Goal: Information Seeking & Learning: Check status

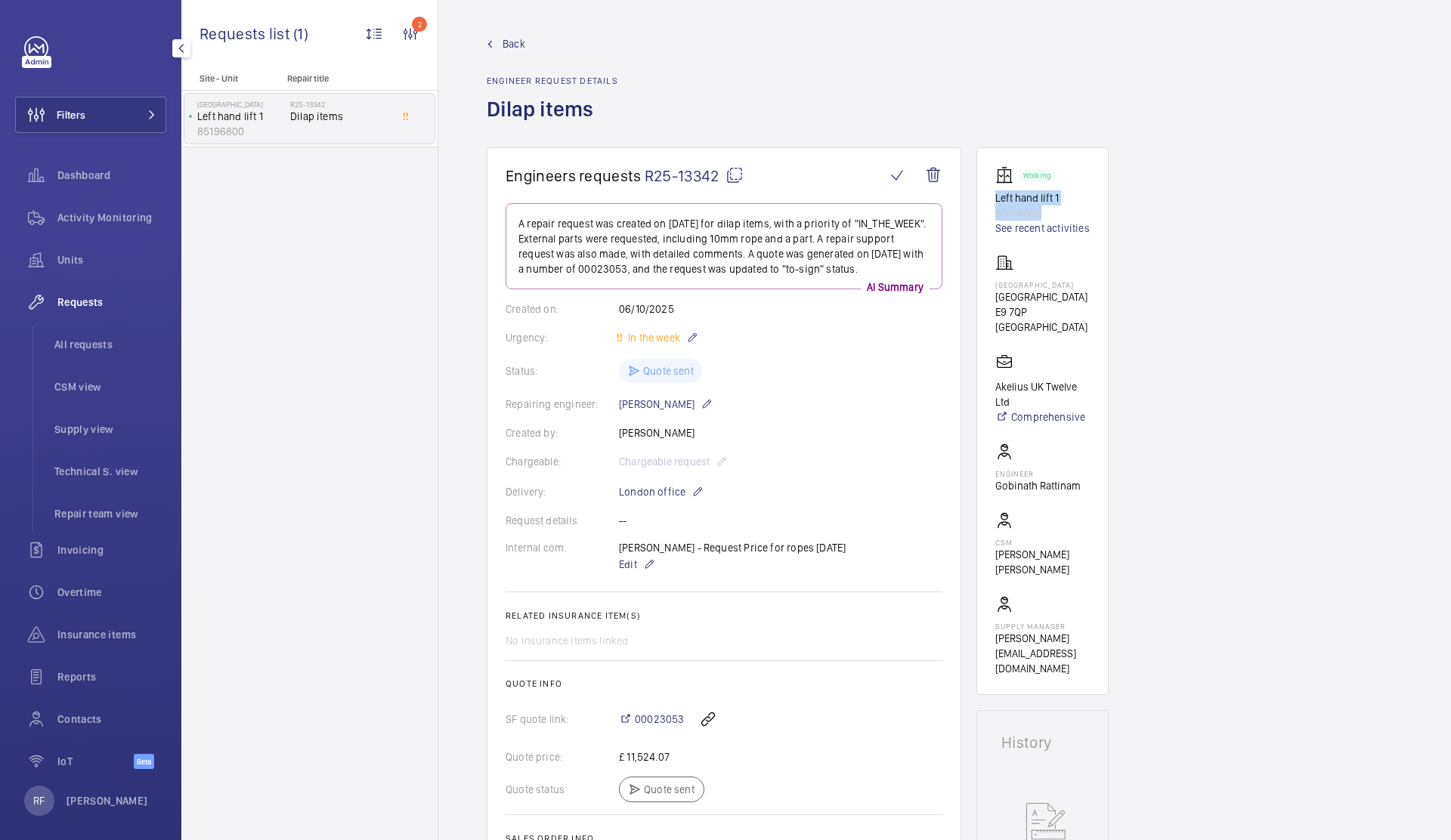
scroll to position [483, 0]
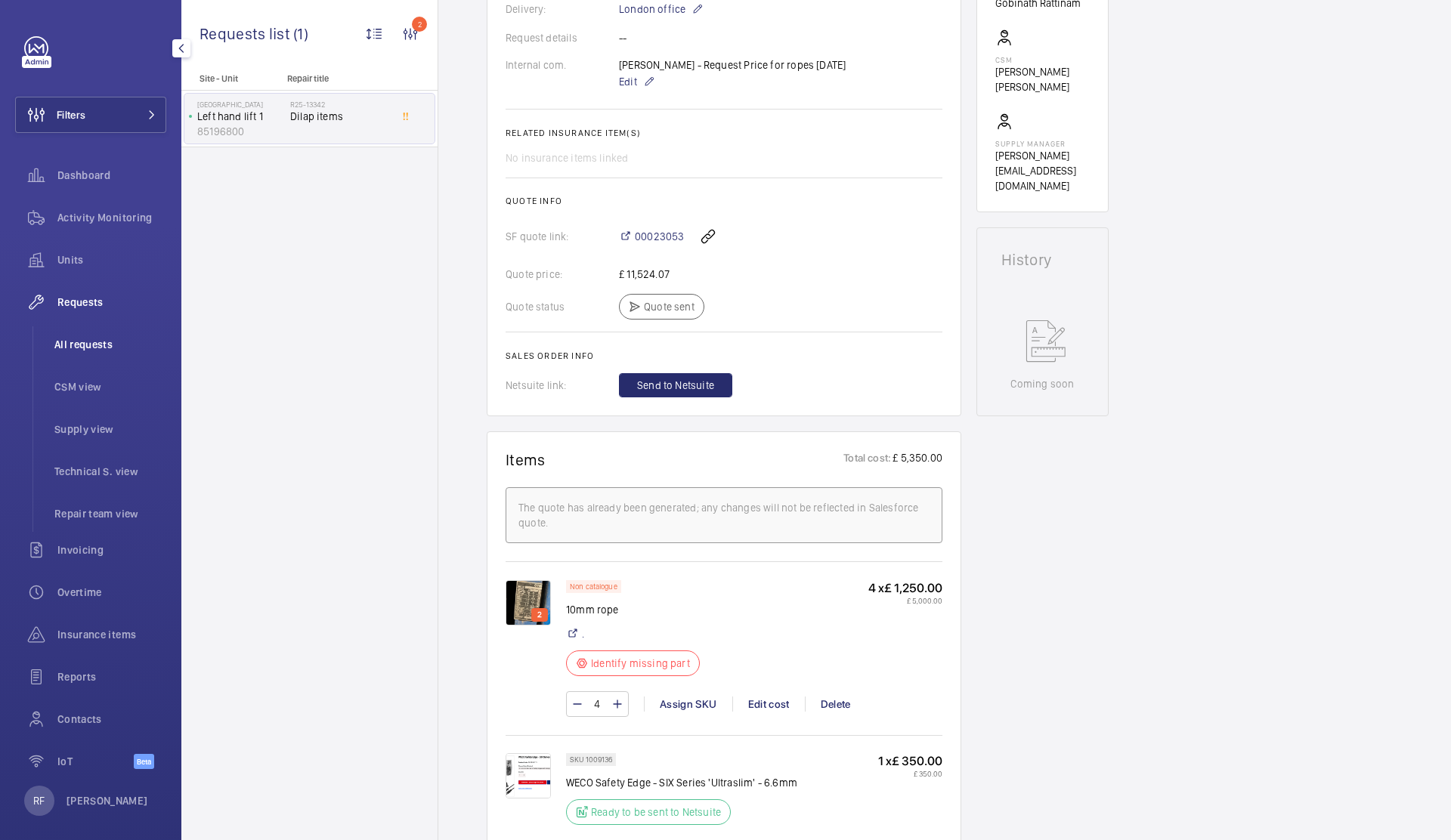
click at [92, 335] on li "All requests" at bounding box center [104, 345] width 124 height 37
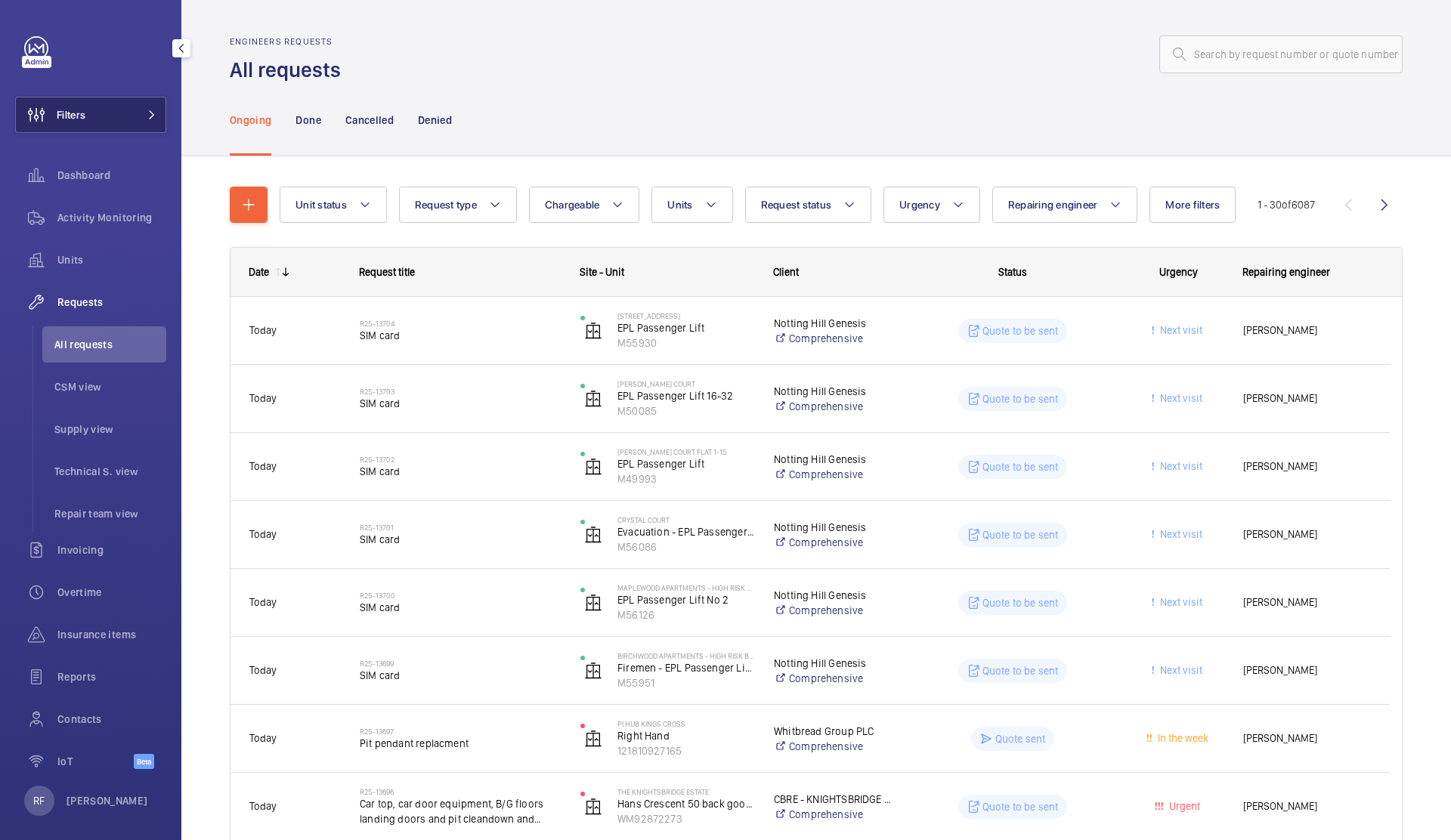
click at [123, 126] on button "Filters" at bounding box center [91, 115] width 151 height 37
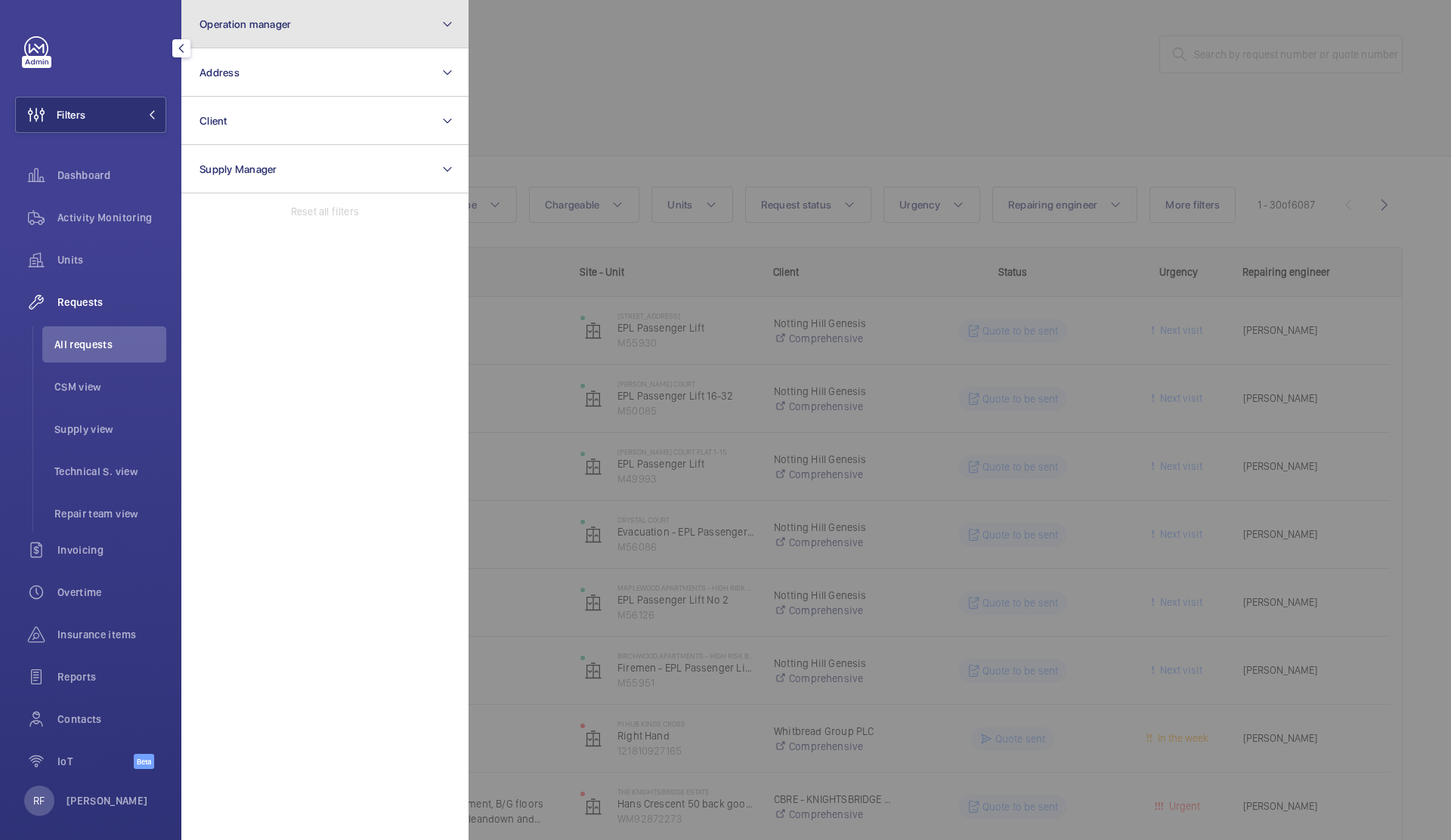
click at [276, 34] on button "Operation manager" at bounding box center [325, 24] width 287 height 48
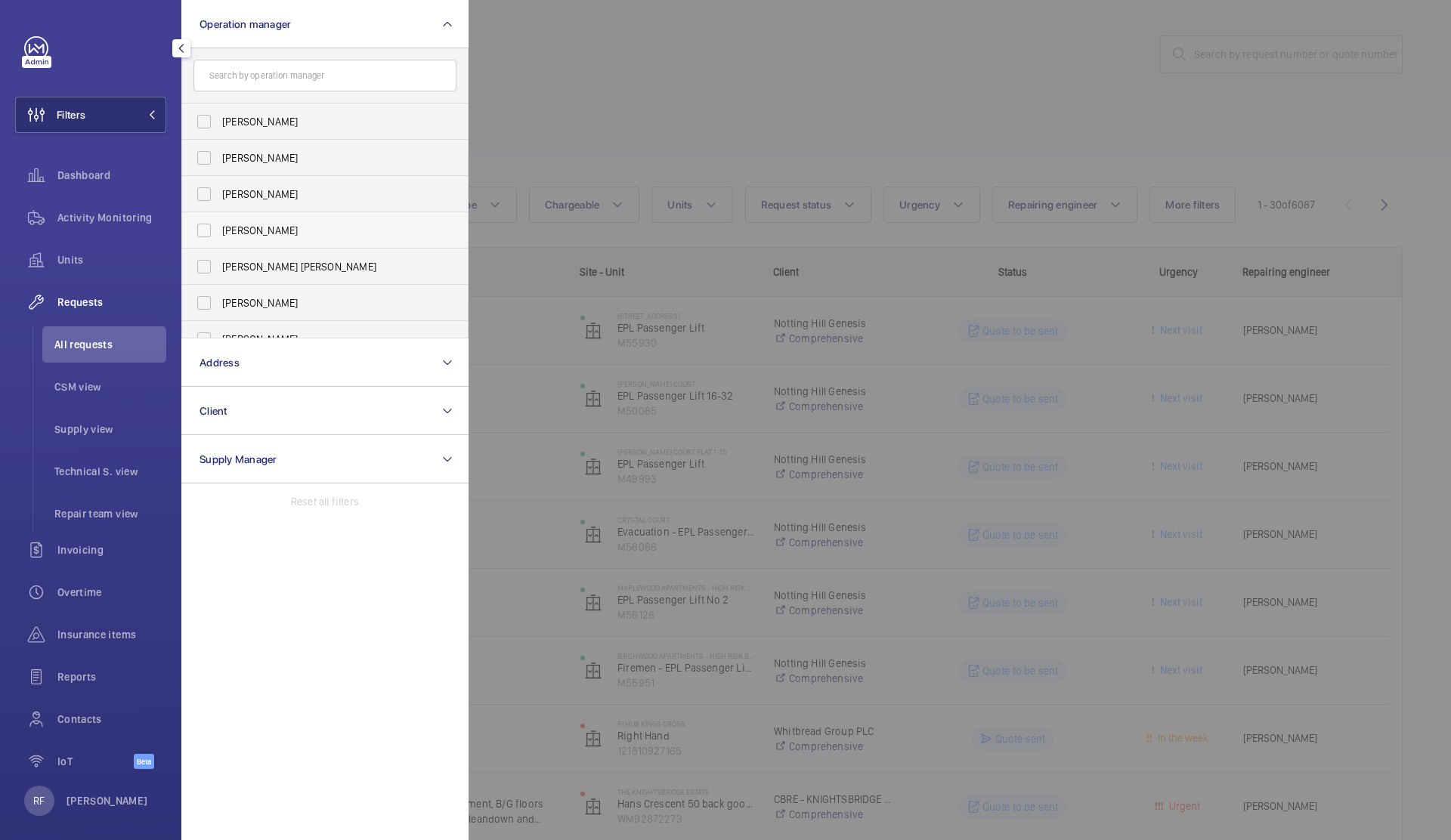
click at [309, 223] on span "[PERSON_NAME]" at bounding box center [327, 230] width 208 height 15
click at [219, 223] on input "[PERSON_NAME]" at bounding box center [203, 230] width 30 height 30
checkbox input "true"
click at [310, 251] on label "[PERSON_NAME] [PERSON_NAME]" at bounding box center [313, 267] width 263 height 37
click at [219, 251] on input "[PERSON_NAME] [PERSON_NAME]" at bounding box center [203, 266] width 30 height 30
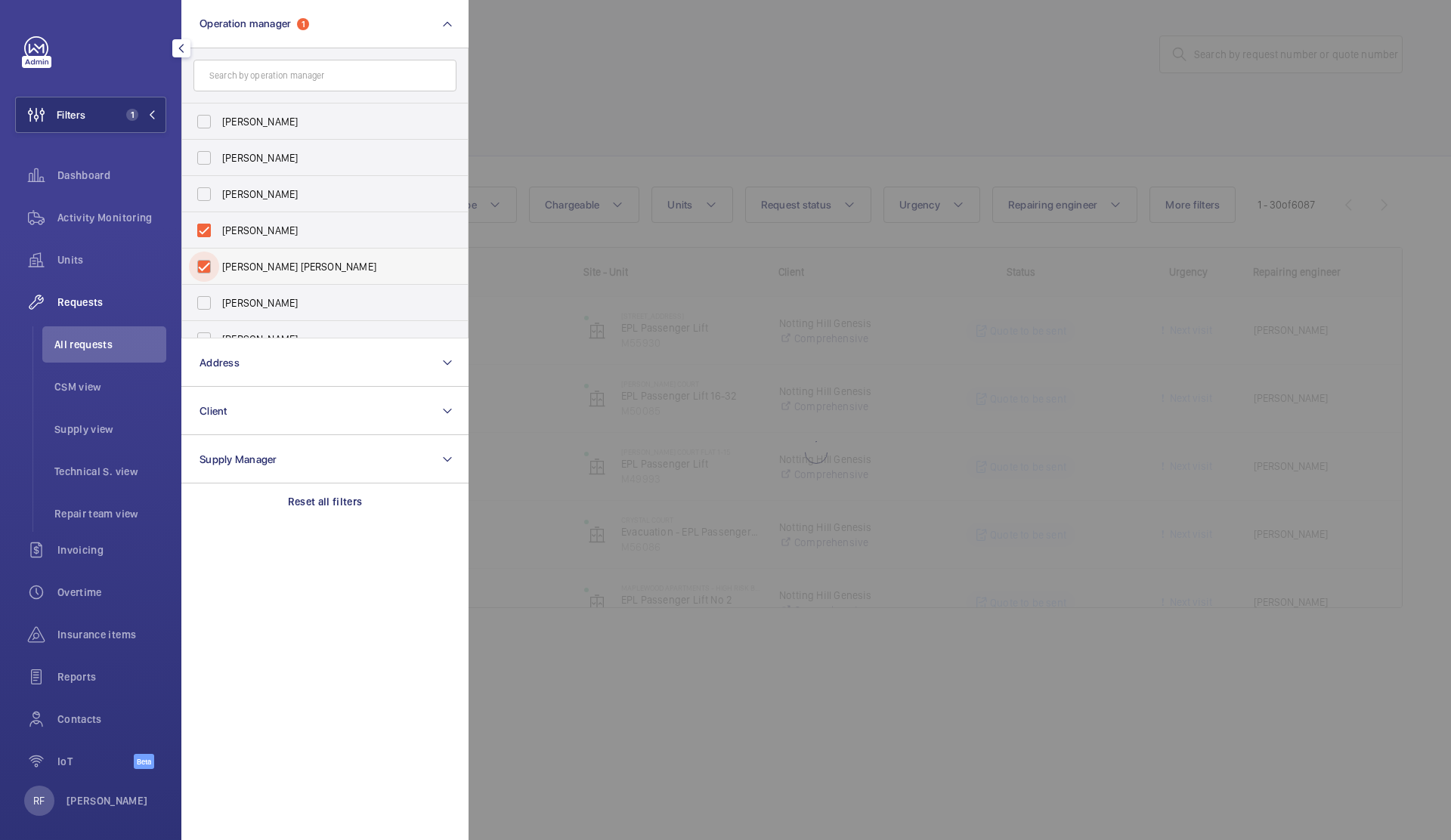
checkbox input "true"
click at [289, 243] on label "[PERSON_NAME]" at bounding box center [313, 230] width 263 height 37
click at [219, 243] on input "[PERSON_NAME]" at bounding box center [203, 230] width 30 height 30
checkbox input "false"
click at [601, 150] on div at bounding box center [1194, 420] width 1451 height 840
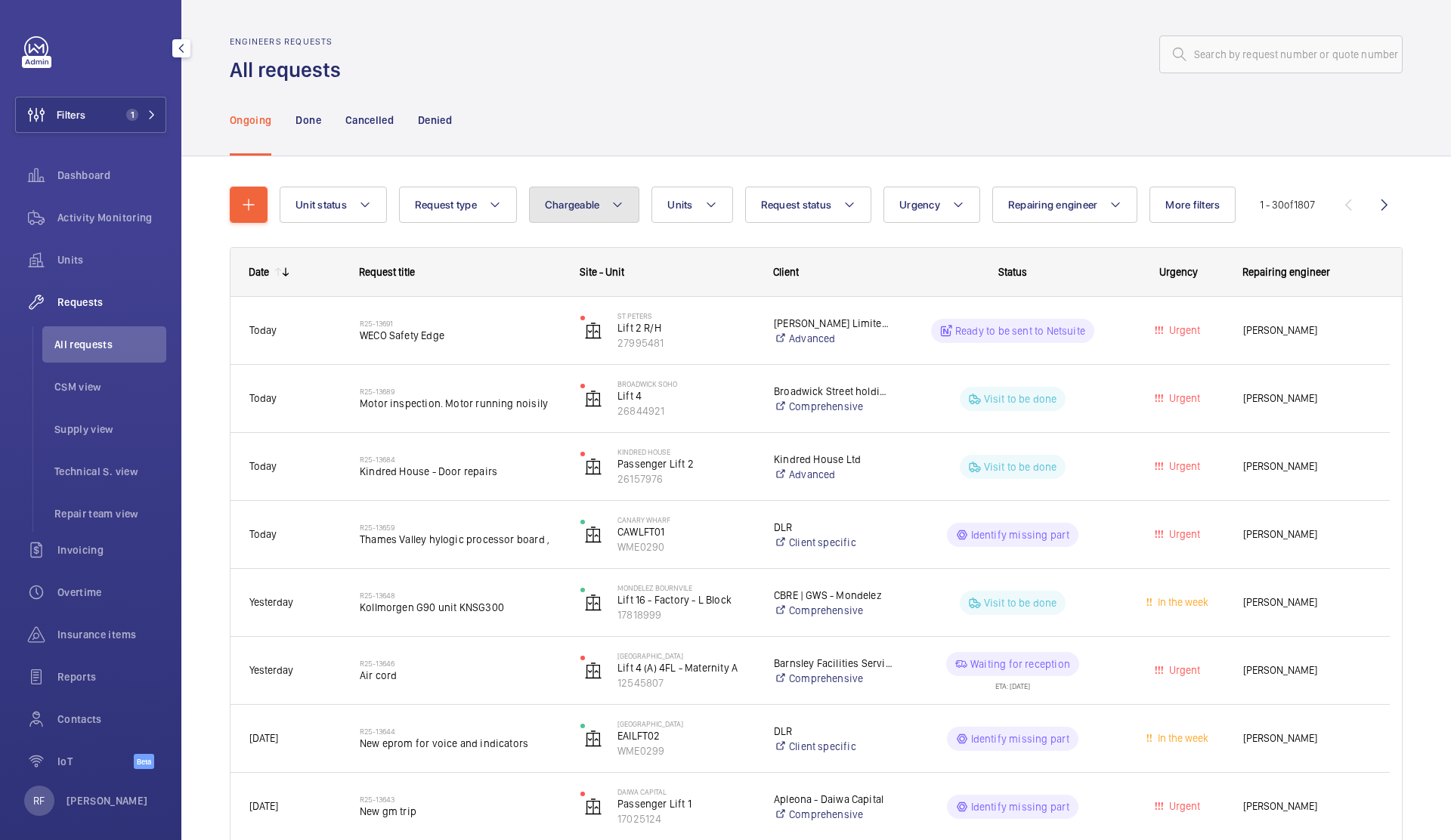
click at [562, 203] on span "Chargeable" at bounding box center [571, 204] width 55 height 13
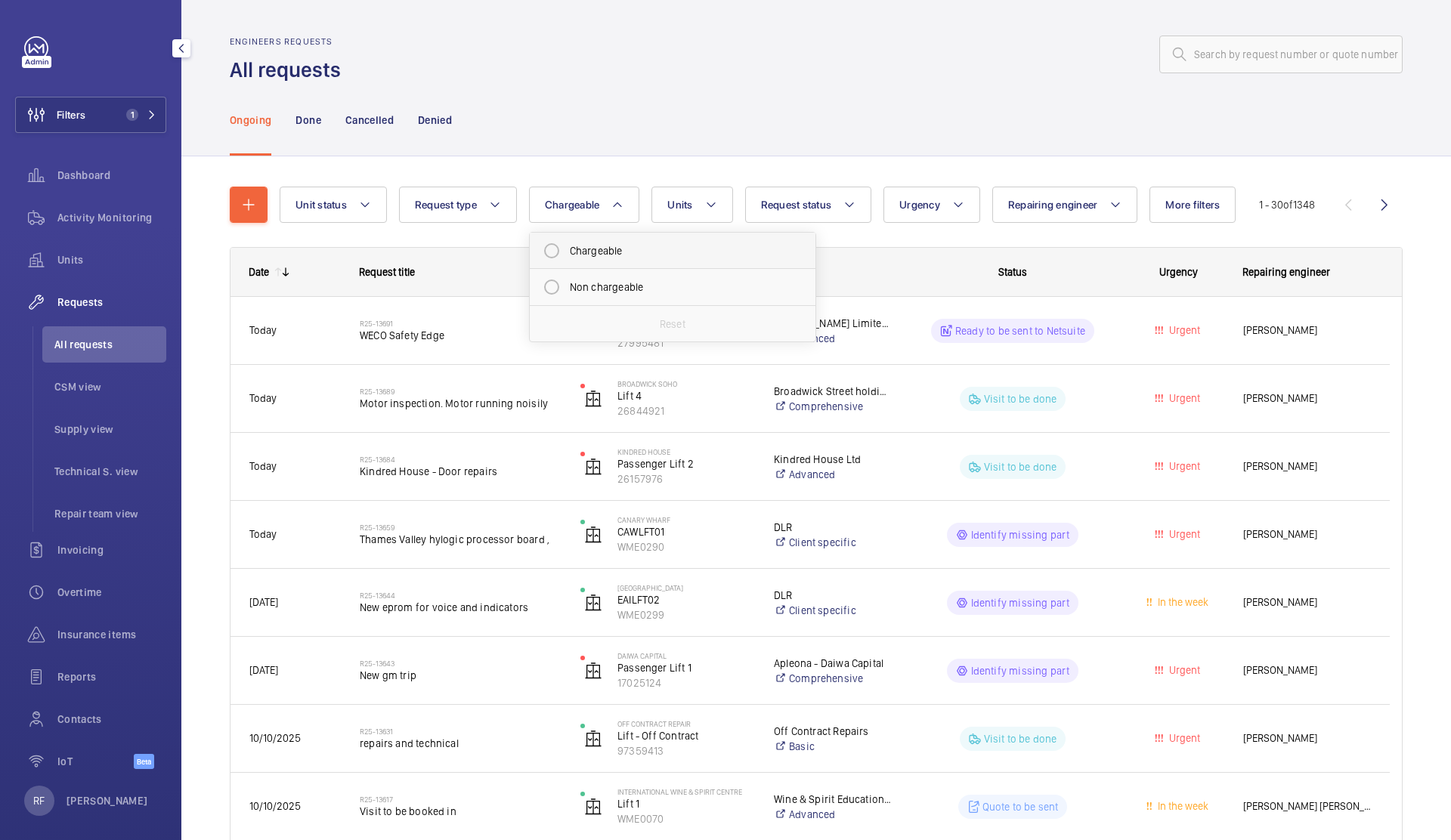
click at [586, 250] on mat-radio-button "Chargeable" at bounding box center [673, 250] width 272 height 30
radio input "true"
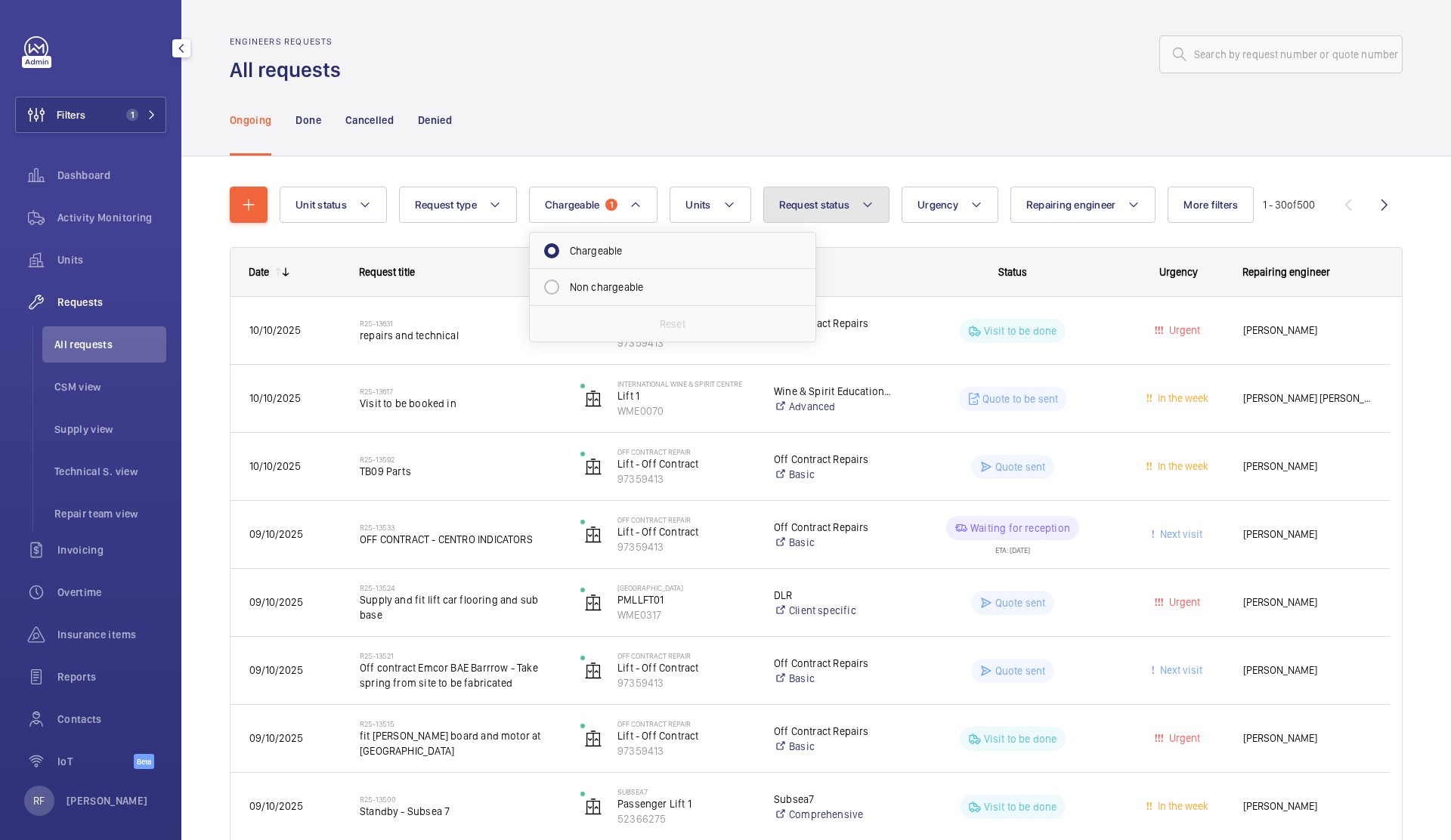
click at [805, 205] on span "Request status" at bounding box center [815, 204] width 71 height 13
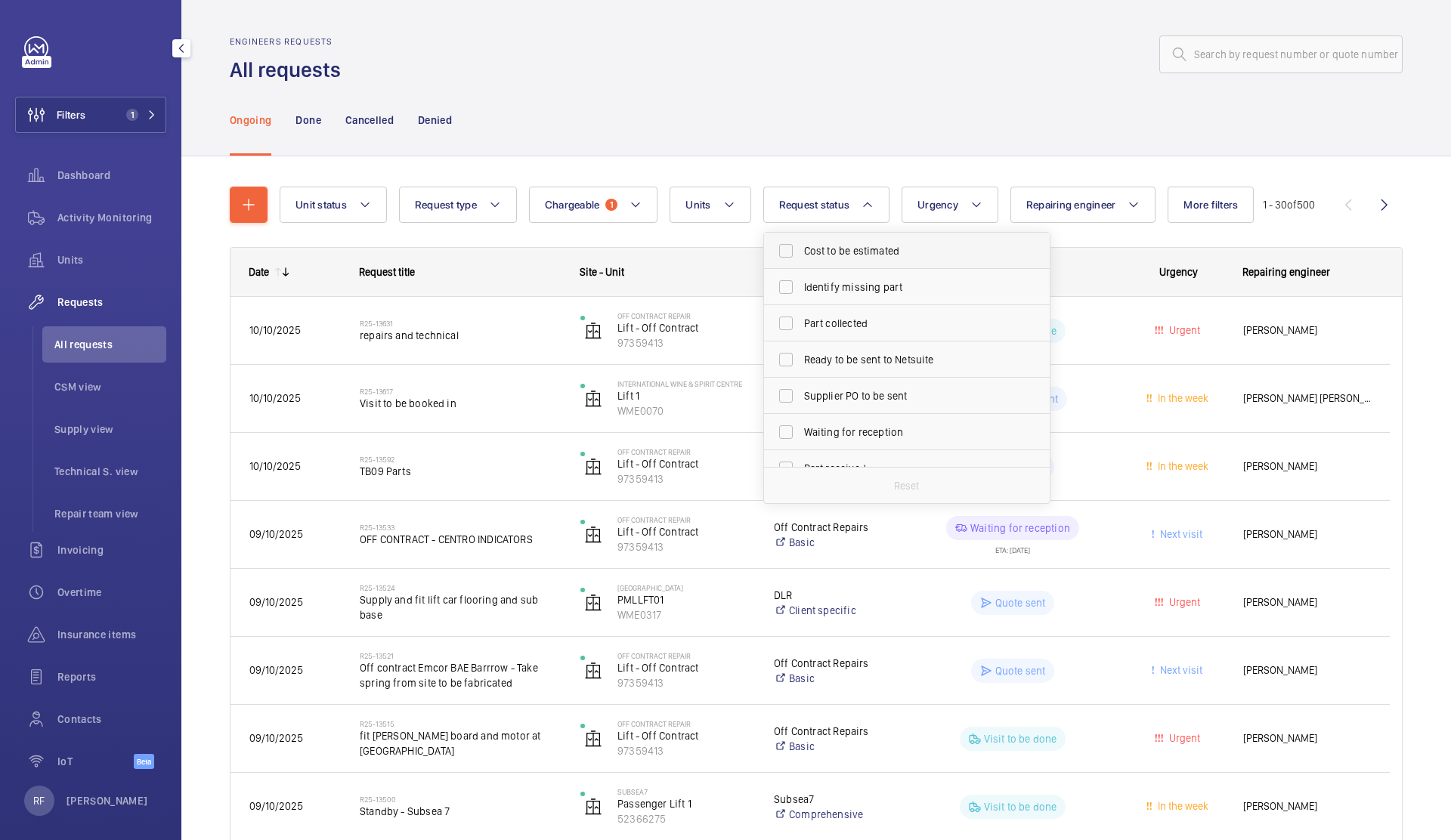
click at [848, 244] on span "Cost to be estimated" at bounding box center [908, 251] width 208 height 15
click at [801, 244] on input "Cost to be estimated" at bounding box center [785, 250] width 30 height 30
checkbox input "true"
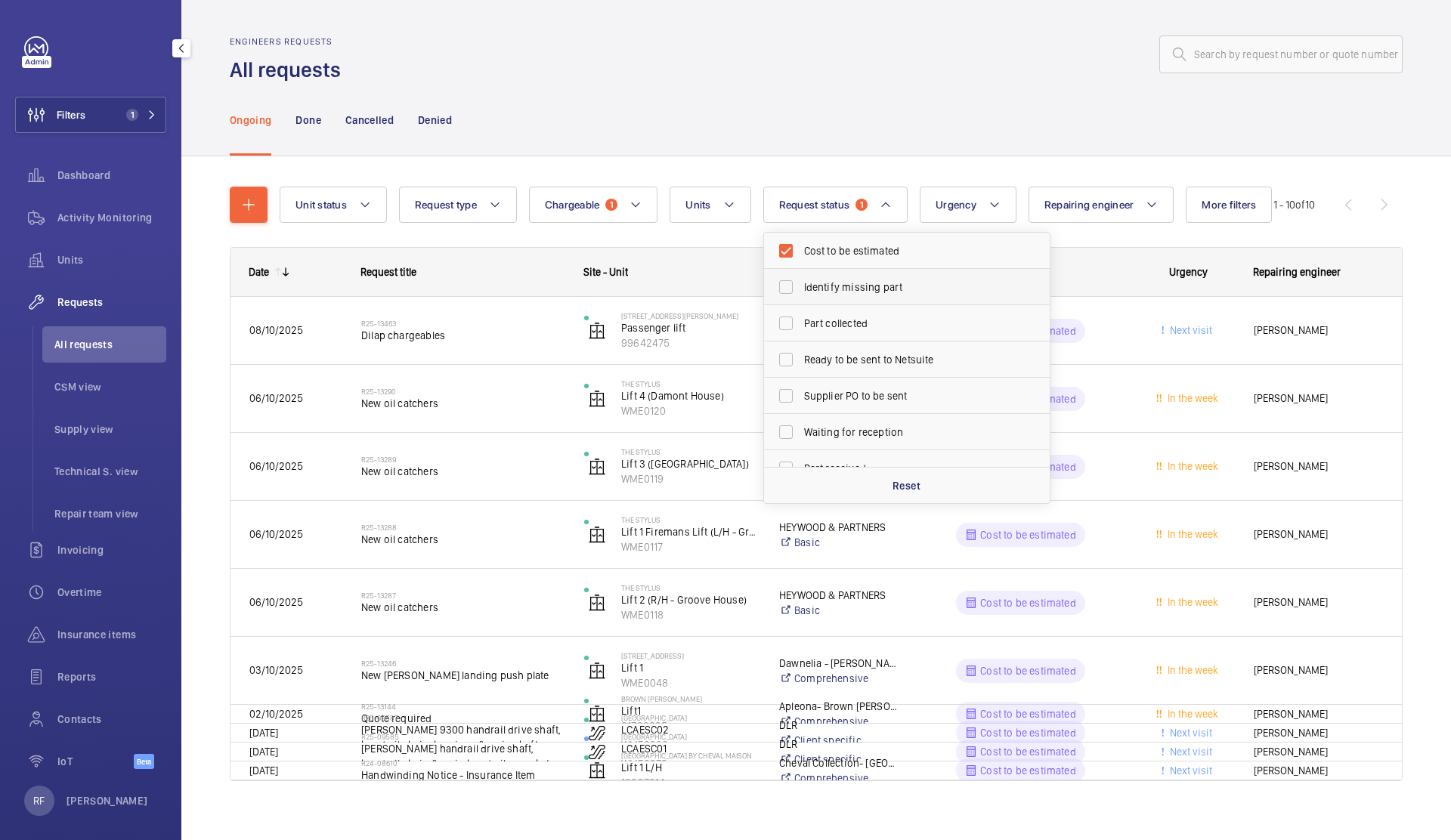
click at [843, 283] on span "Identify missing part" at bounding box center [908, 287] width 208 height 15
click at [801, 283] on input "Identify missing part" at bounding box center [785, 286] width 30 height 30
checkbox input "true"
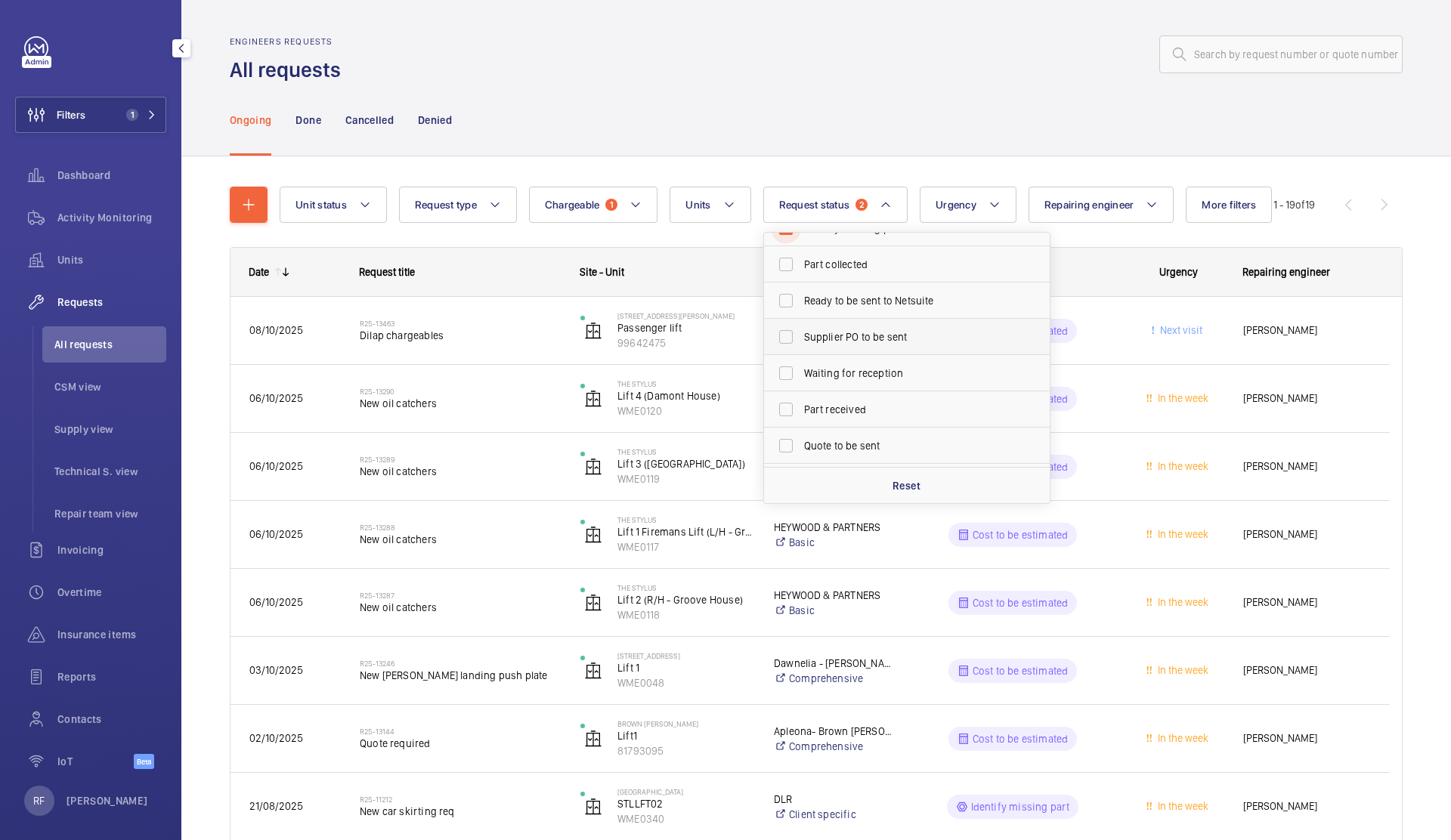
scroll to position [94, 0]
click at [836, 403] on span "Quote to be sent" at bounding box center [908, 410] width 208 height 15
click at [801, 402] on input "Quote to be sent" at bounding box center [785, 409] width 30 height 30
checkbox input "true"
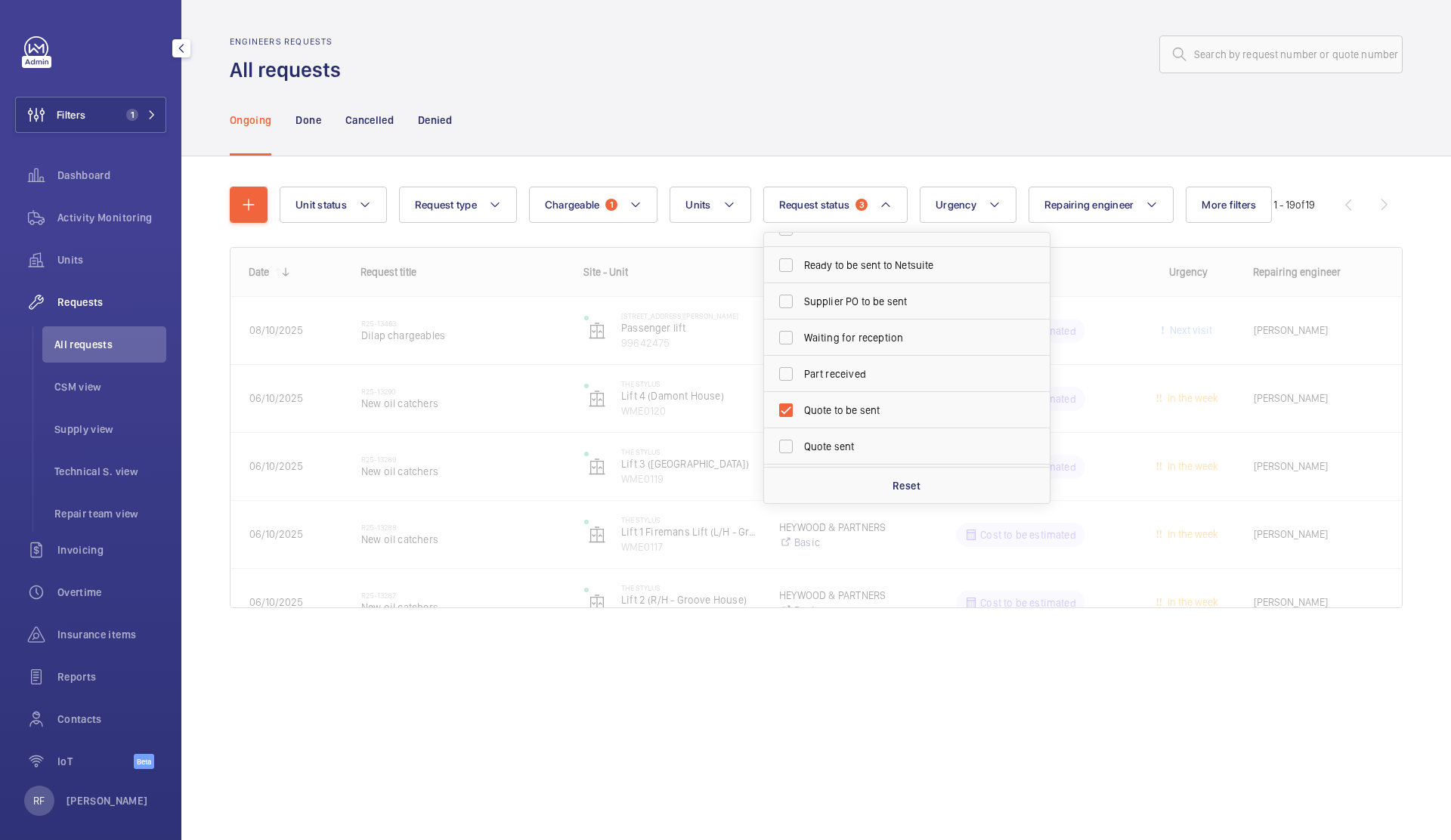
click at [875, 75] on div "Engineers requests All requests" at bounding box center [815, 60] width 1173 height 47
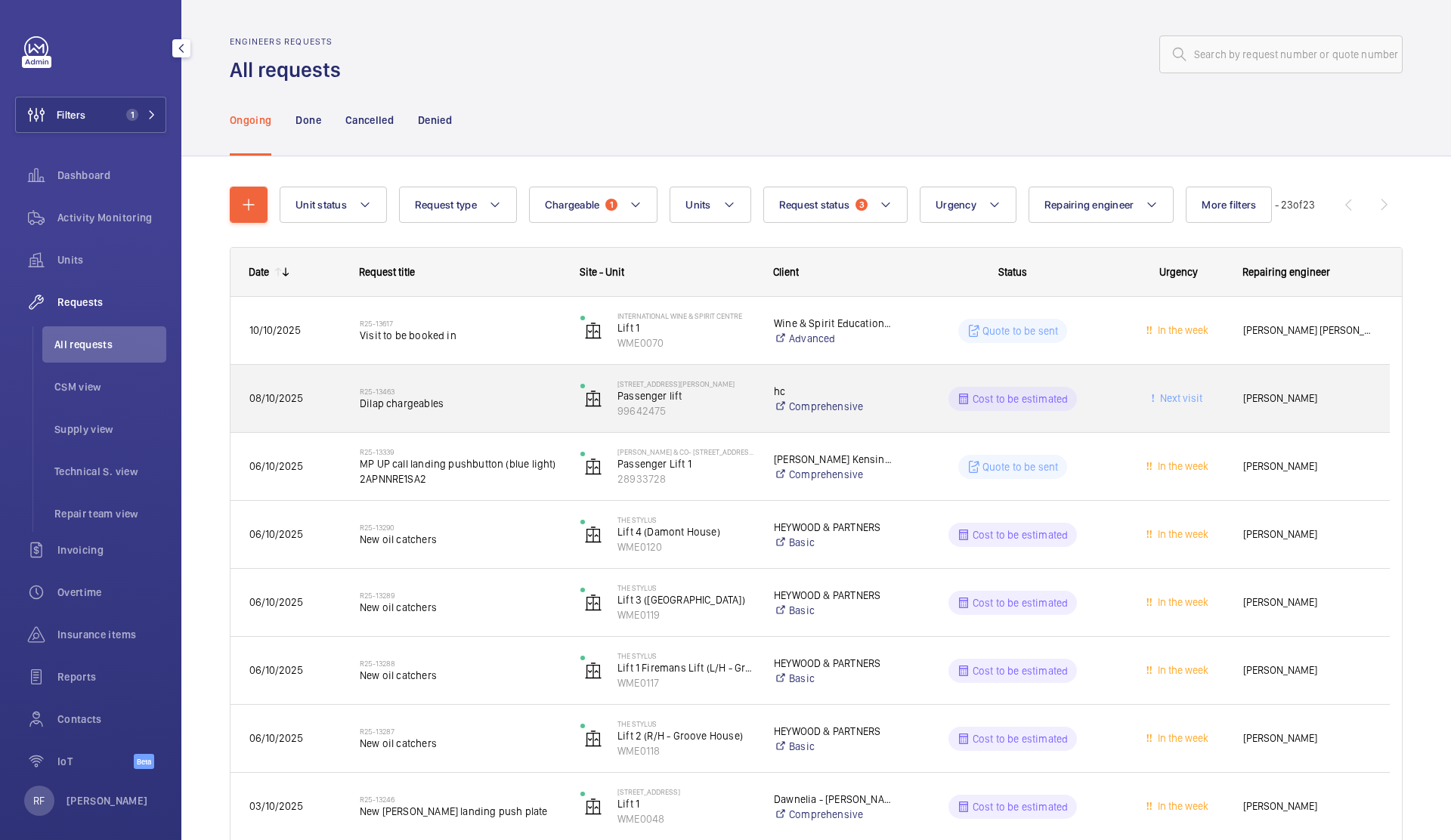
click at [899, 408] on div "Cost to be estimated" at bounding box center [1003, 399] width 219 height 54
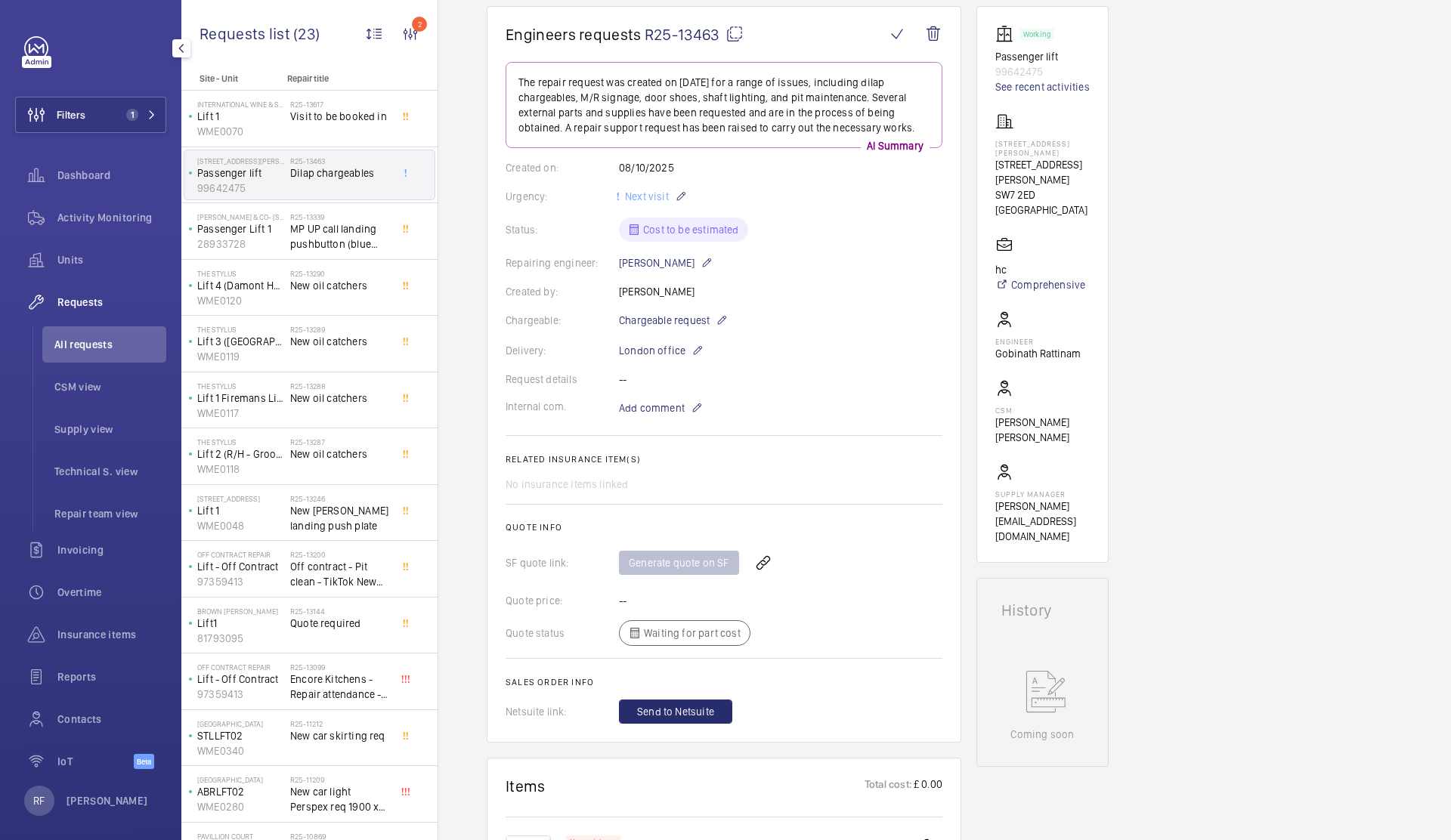
scroll to position [532, 0]
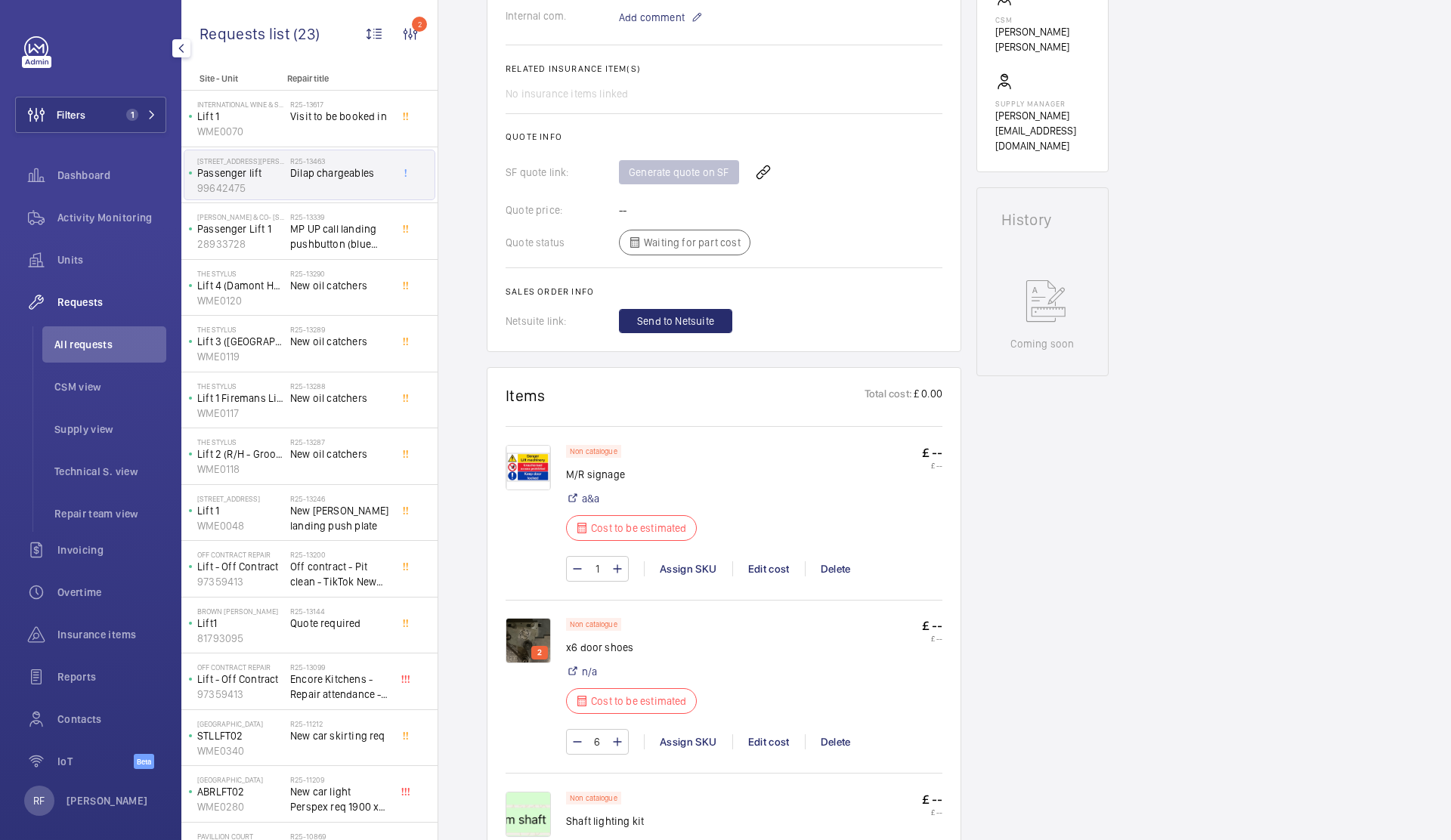
click at [538, 635] on img at bounding box center [528, 641] width 45 height 45
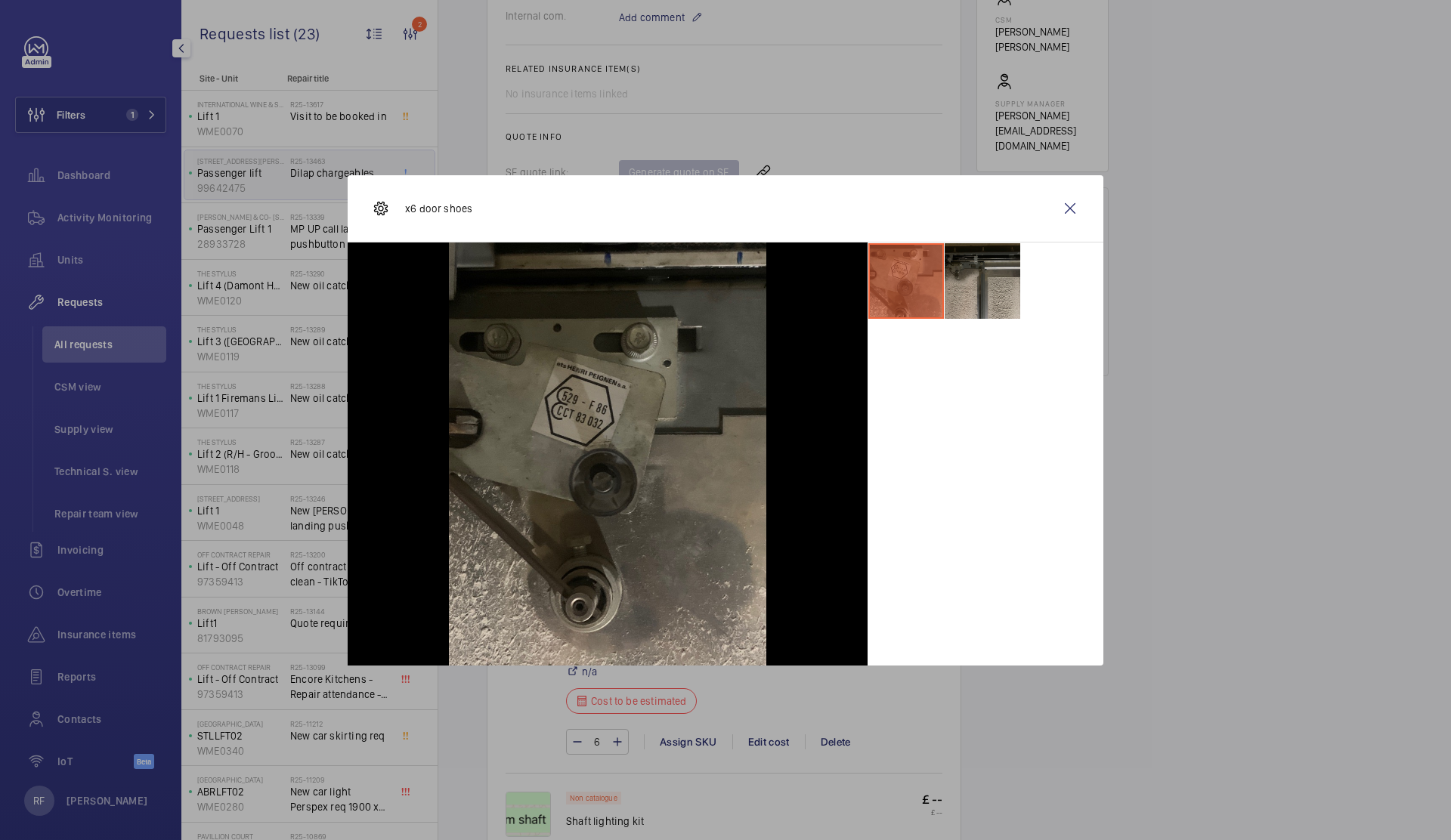
click at [978, 291] on li at bounding box center [982, 281] width 75 height 75
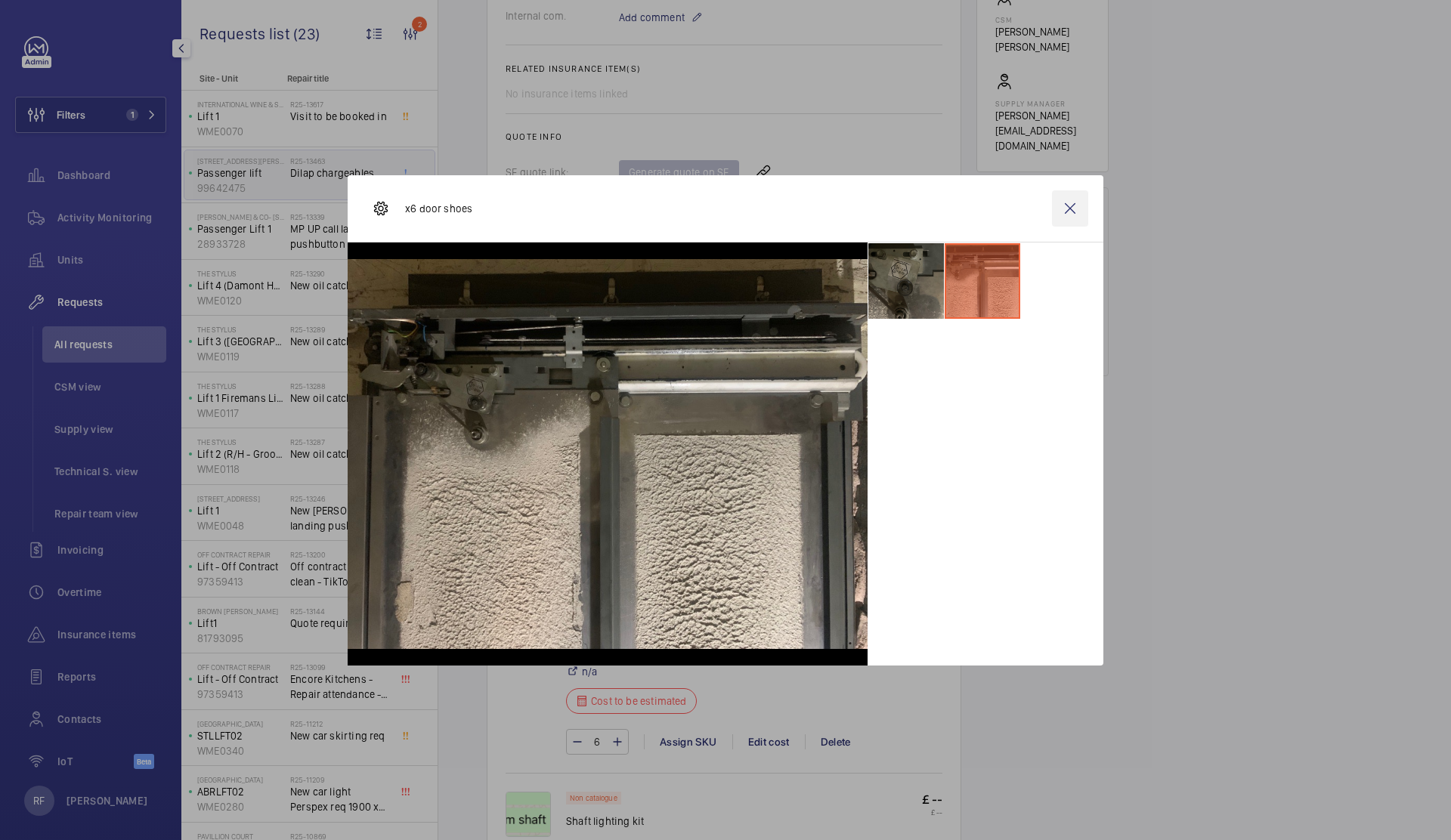
click at [1073, 211] on wm-front-icon-button at bounding box center [1070, 209] width 37 height 37
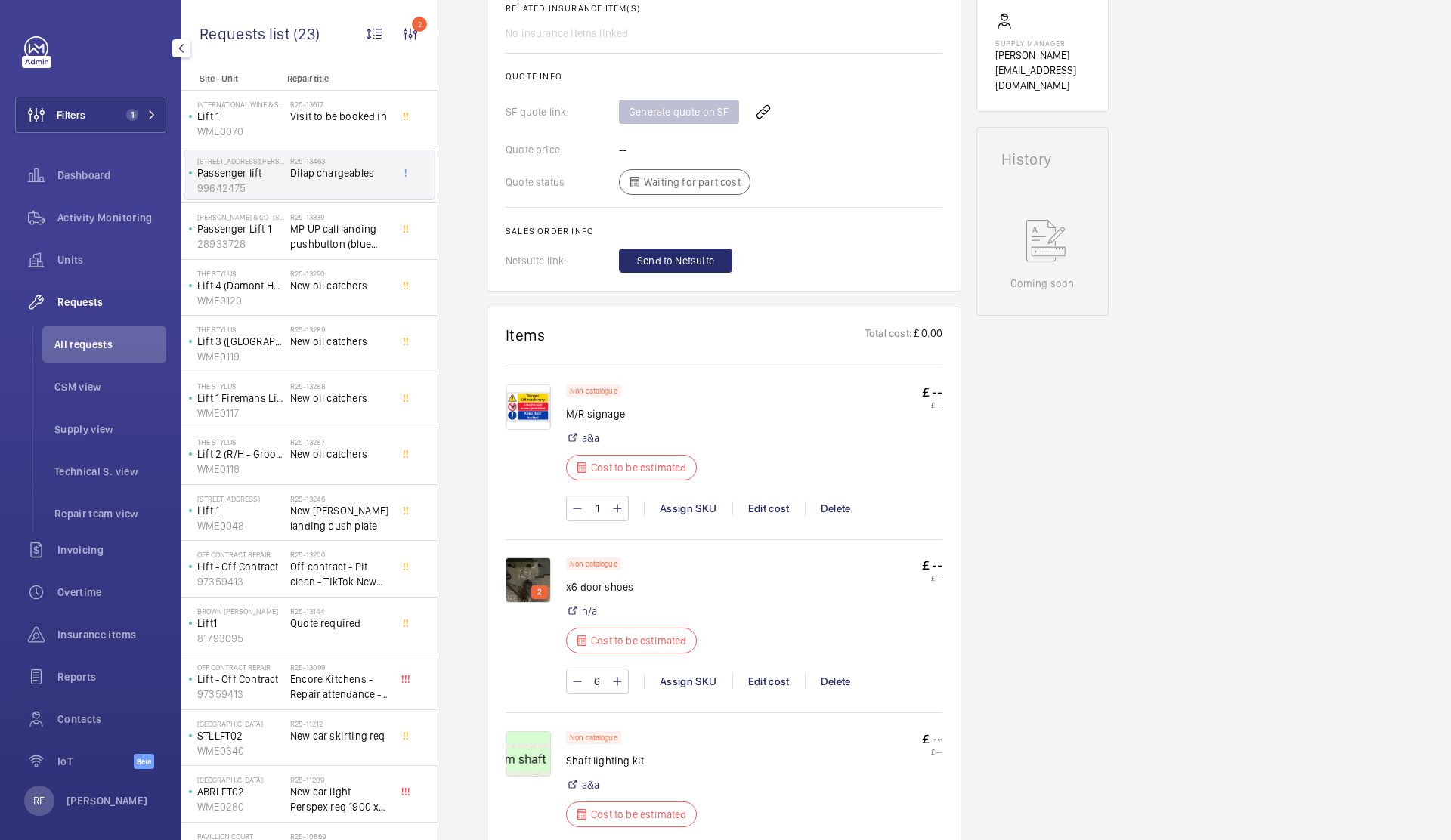
scroll to position [866, 0]
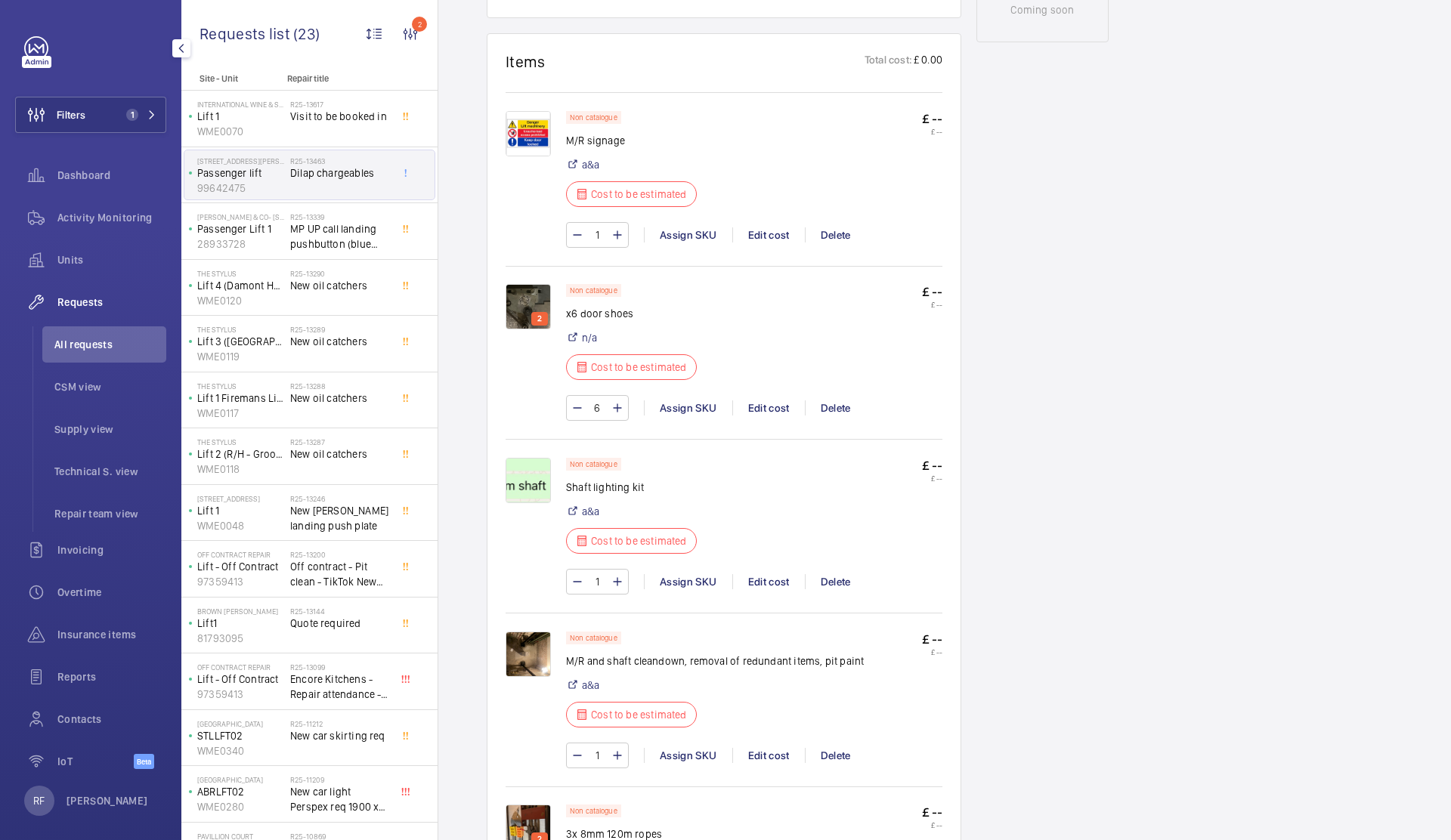
click at [536, 664] on img at bounding box center [528, 654] width 45 height 45
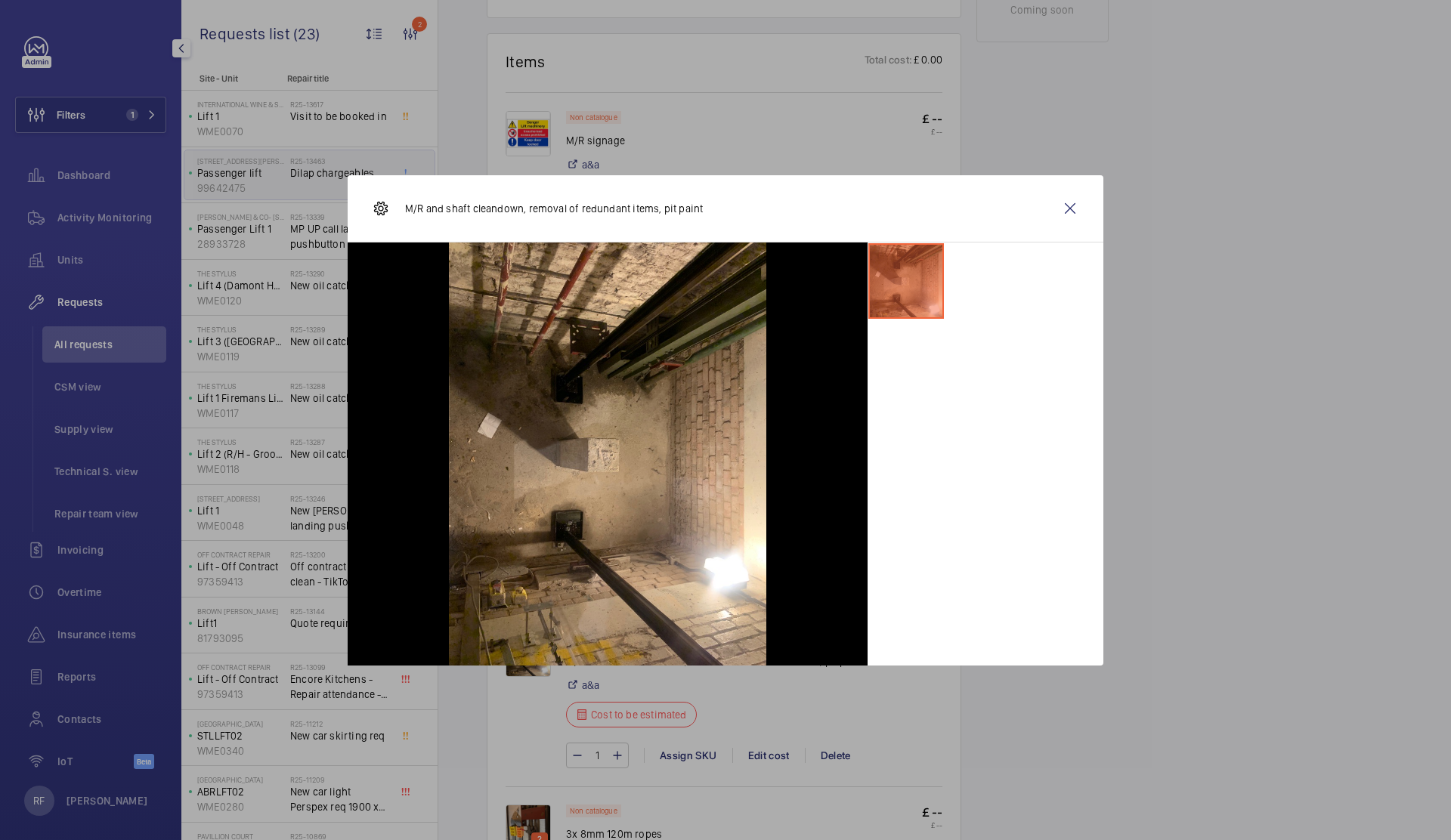
click at [895, 299] on li at bounding box center [906, 281] width 75 height 75
click at [1063, 209] on wm-front-icon-button at bounding box center [1070, 209] width 37 height 37
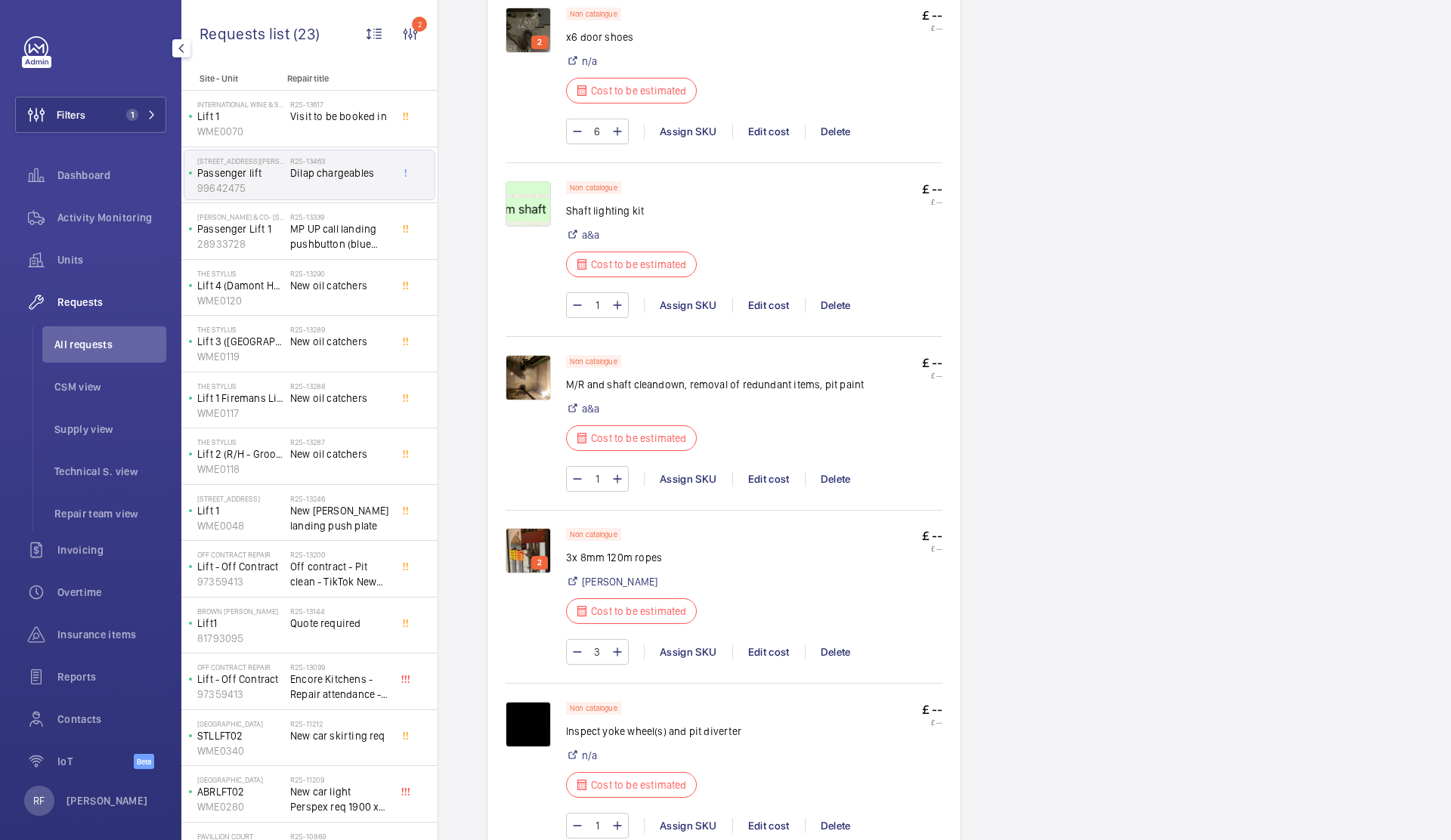
scroll to position [1203, 0]
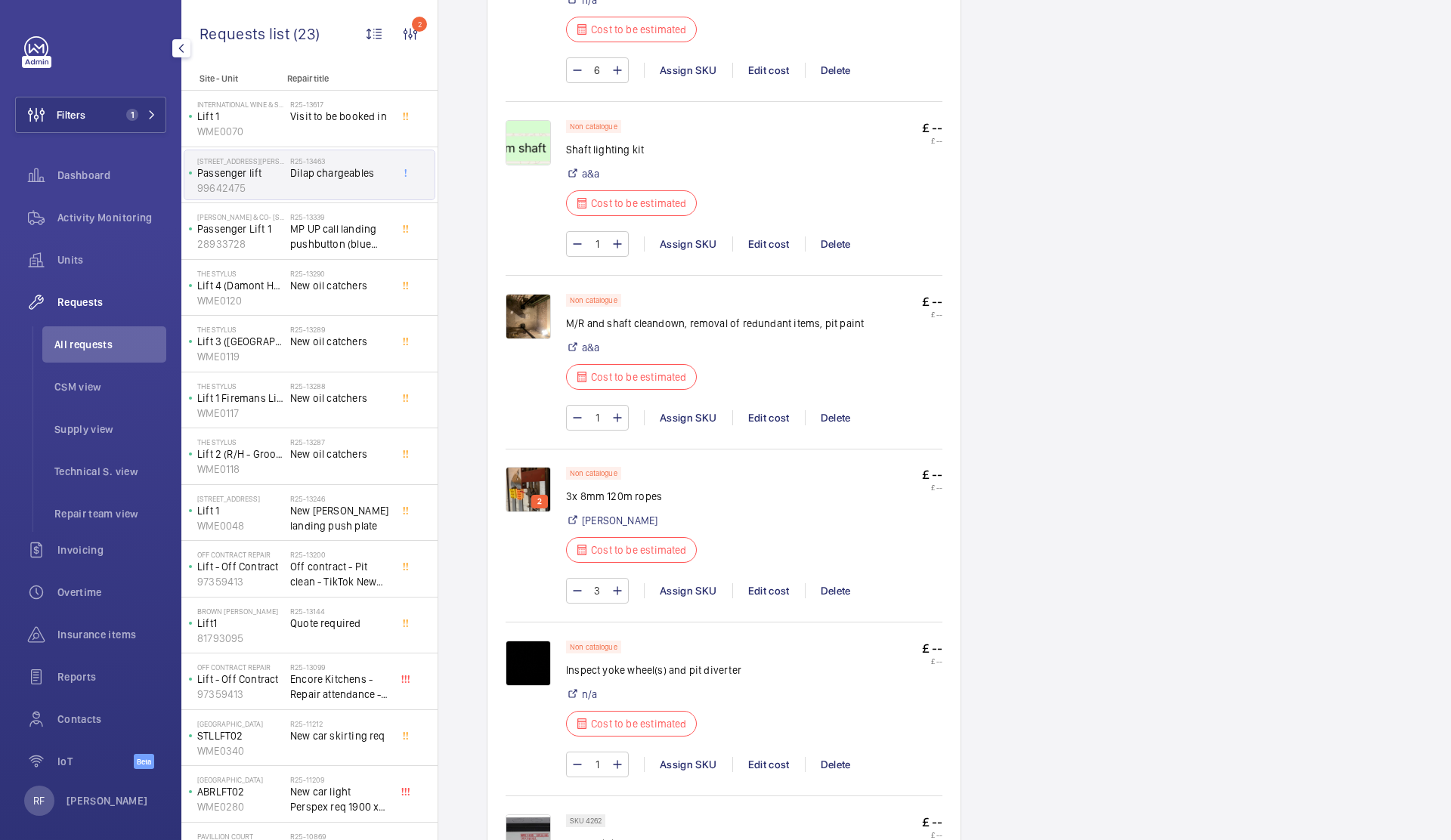
click at [542, 495] on p "2" at bounding box center [539, 502] width 11 height 13
click at [527, 491] on img at bounding box center [528, 489] width 45 height 45
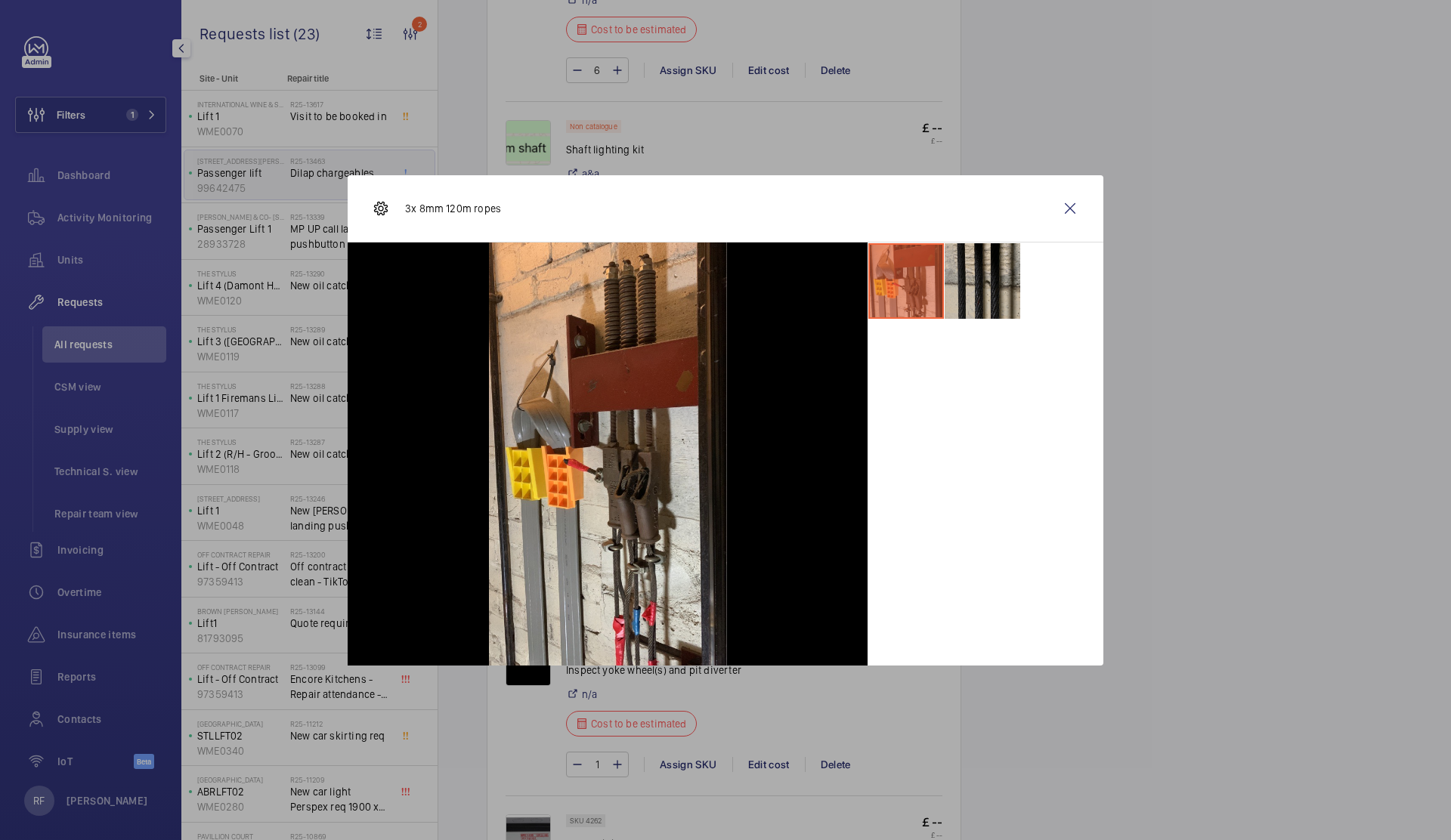
click at [953, 298] on li at bounding box center [982, 281] width 75 height 75
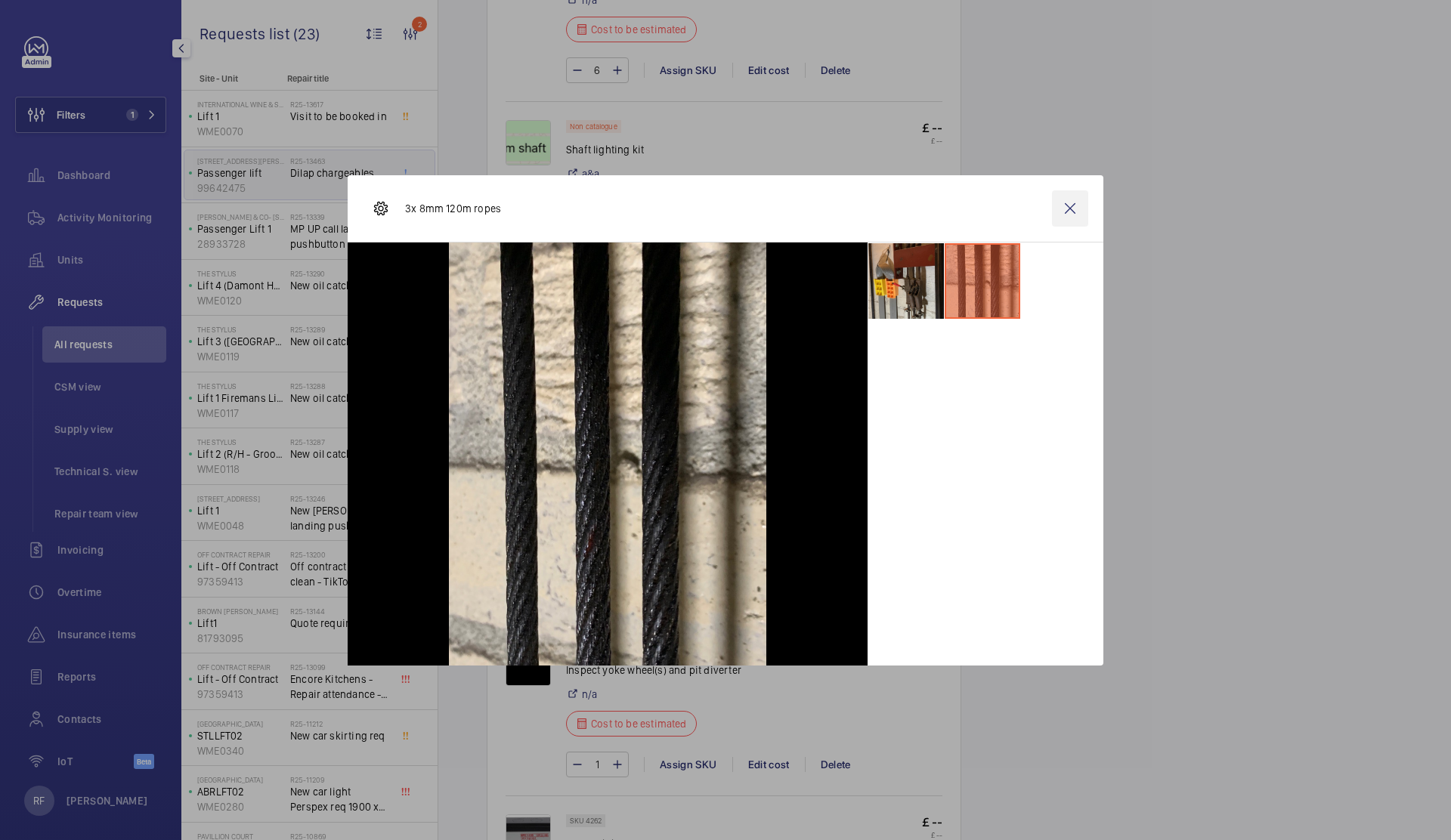
click at [1074, 208] on wm-front-icon-button at bounding box center [1070, 209] width 37 height 37
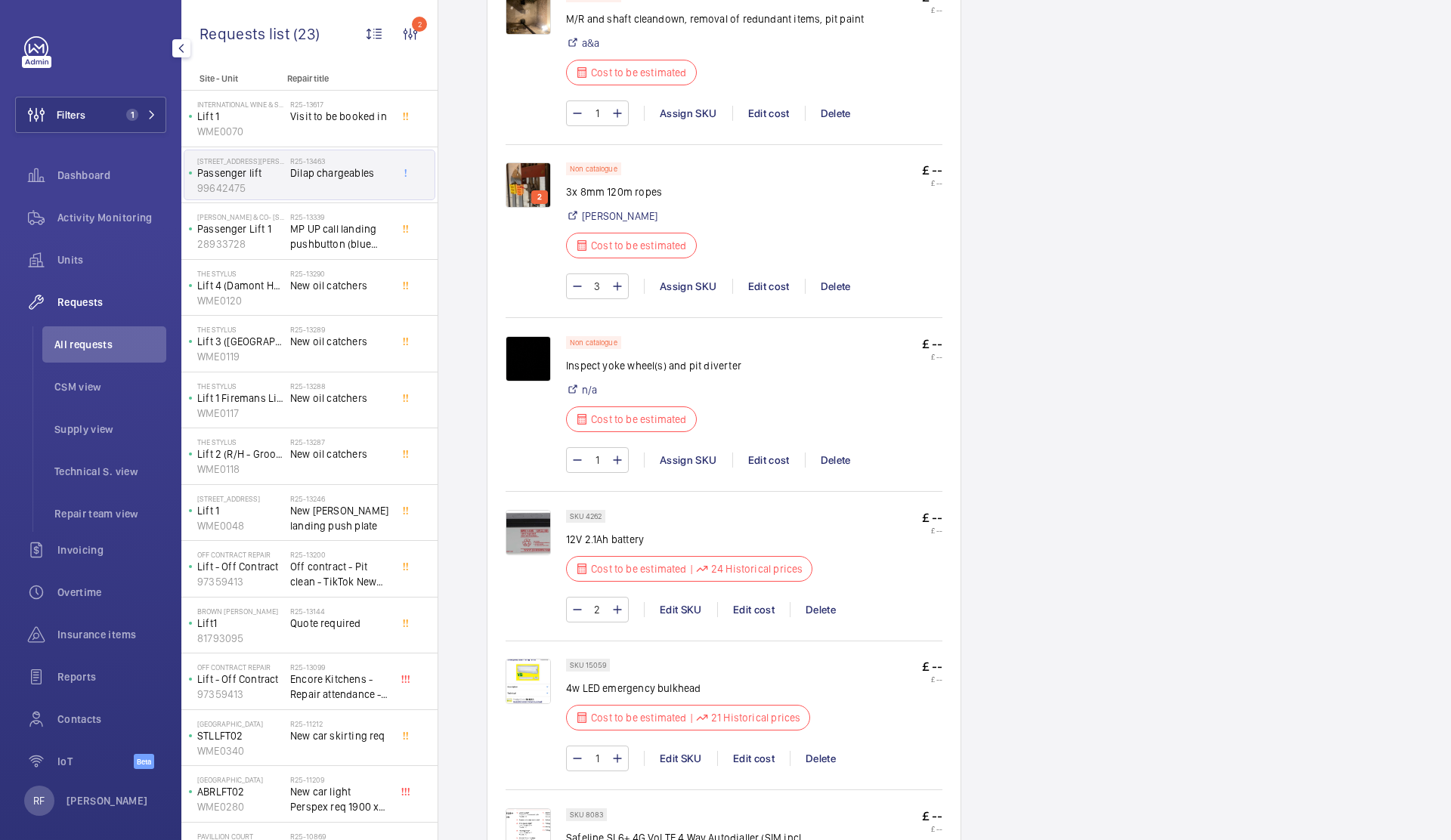
scroll to position [1511, 0]
click at [535, 538] on img at bounding box center [528, 529] width 45 height 45
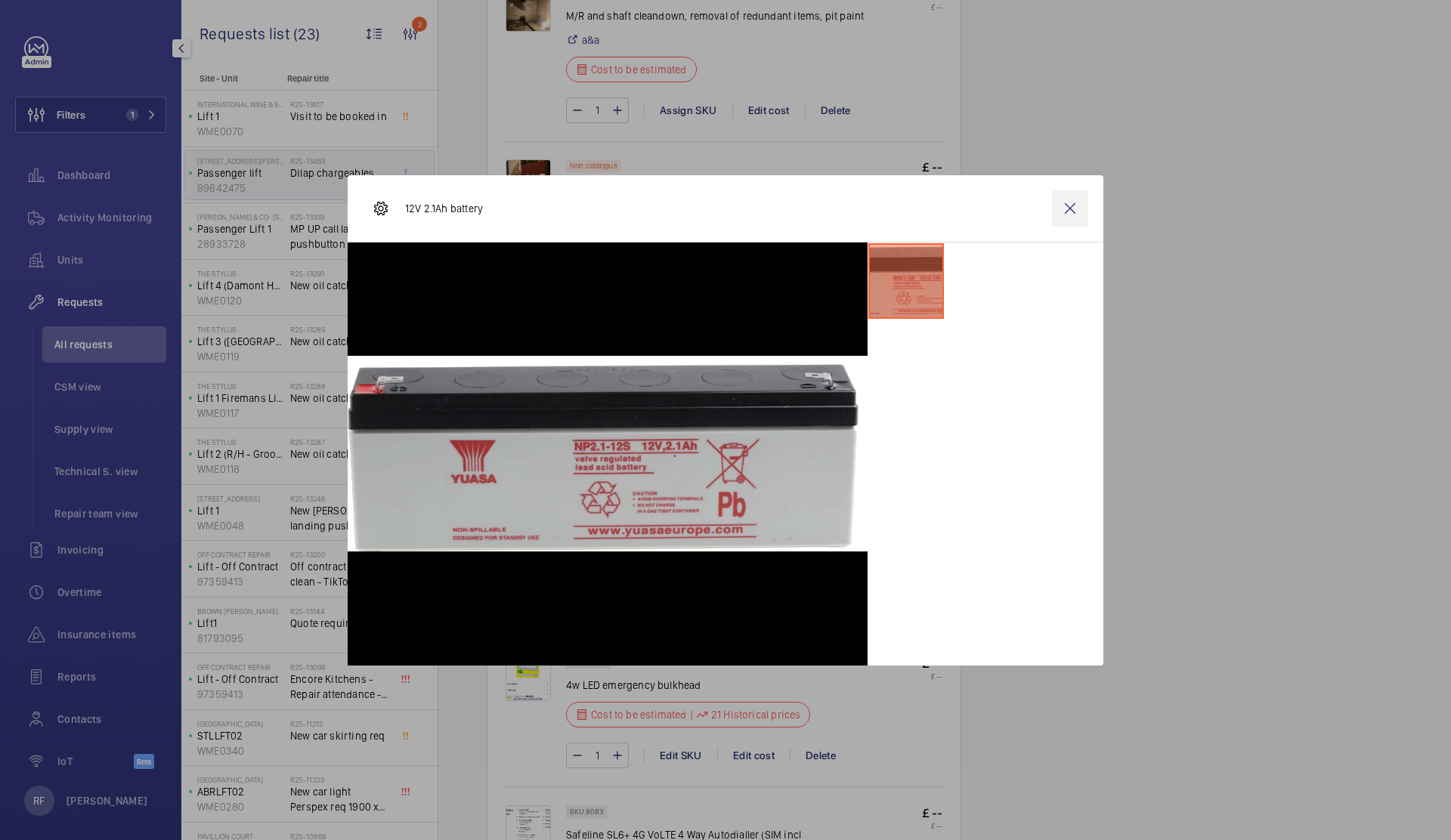
click at [1060, 211] on wm-front-icon-button at bounding box center [1070, 209] width 37 height 37
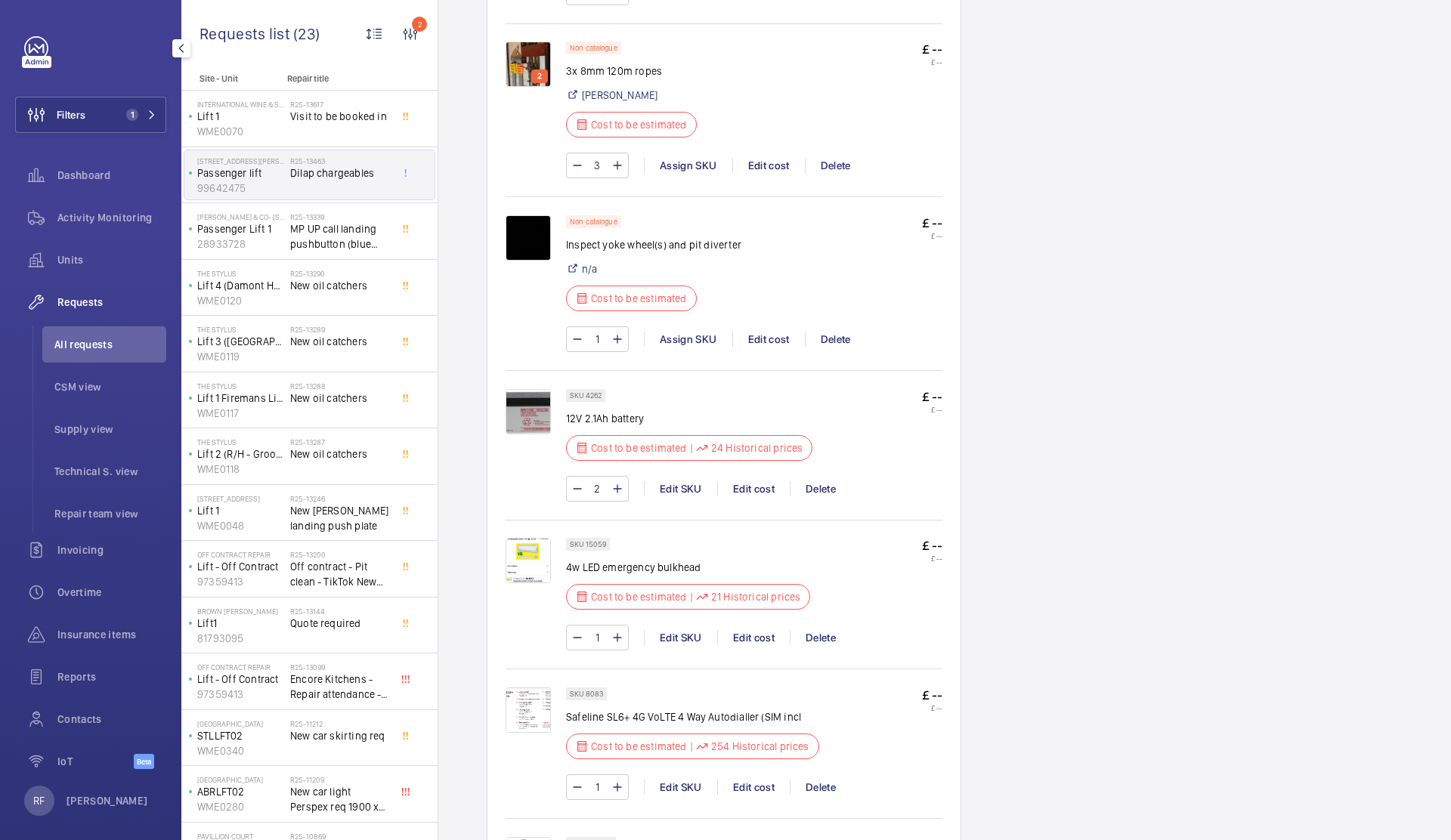
scroll to position [1718, 0]
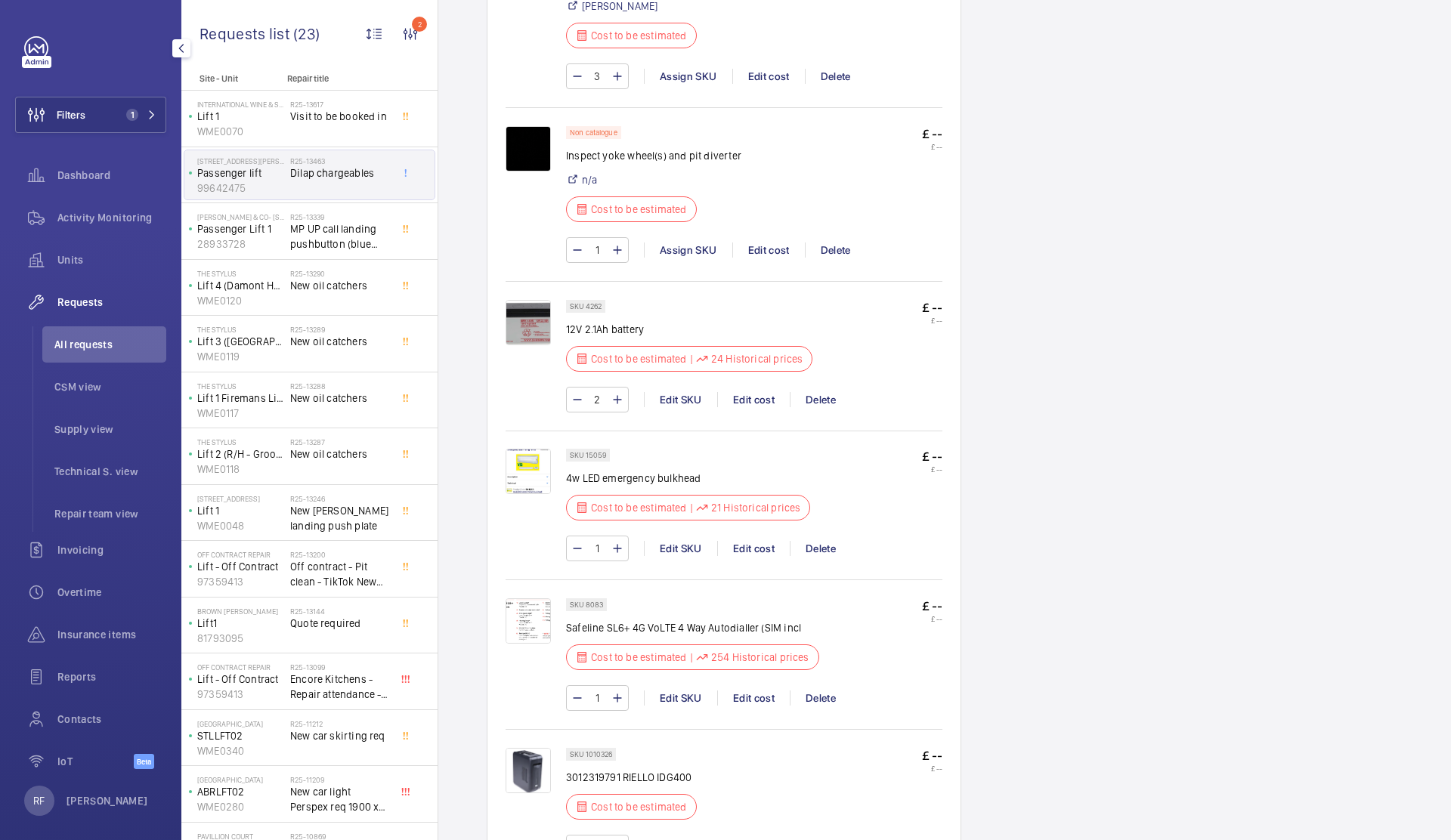
click at [541, 462] on img at bounding box center [528, 471] width 45 height 45
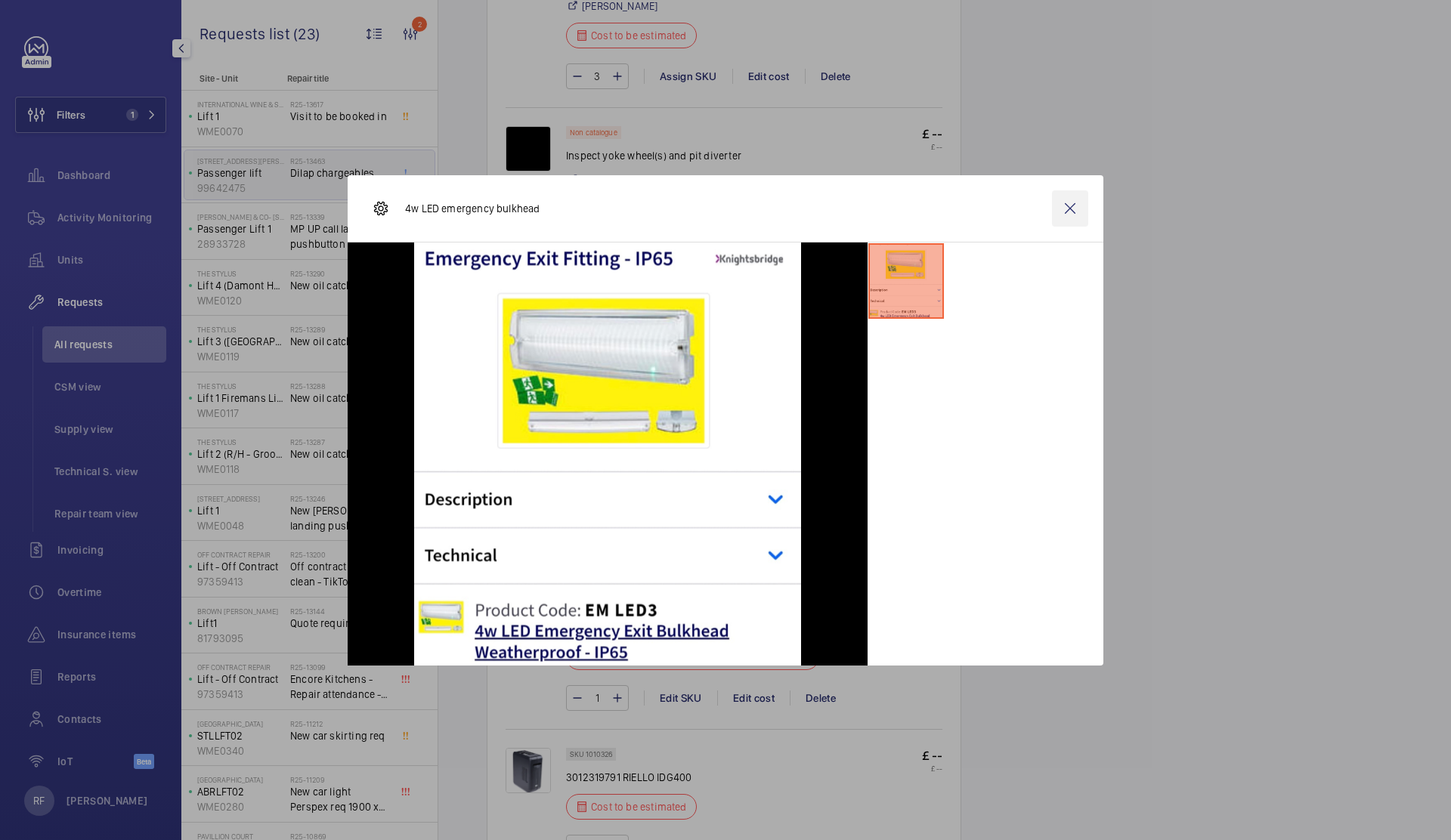
click at [1066, 210] on wm-front-icon-button at bounding box center [1070, 209] width 37 height 37
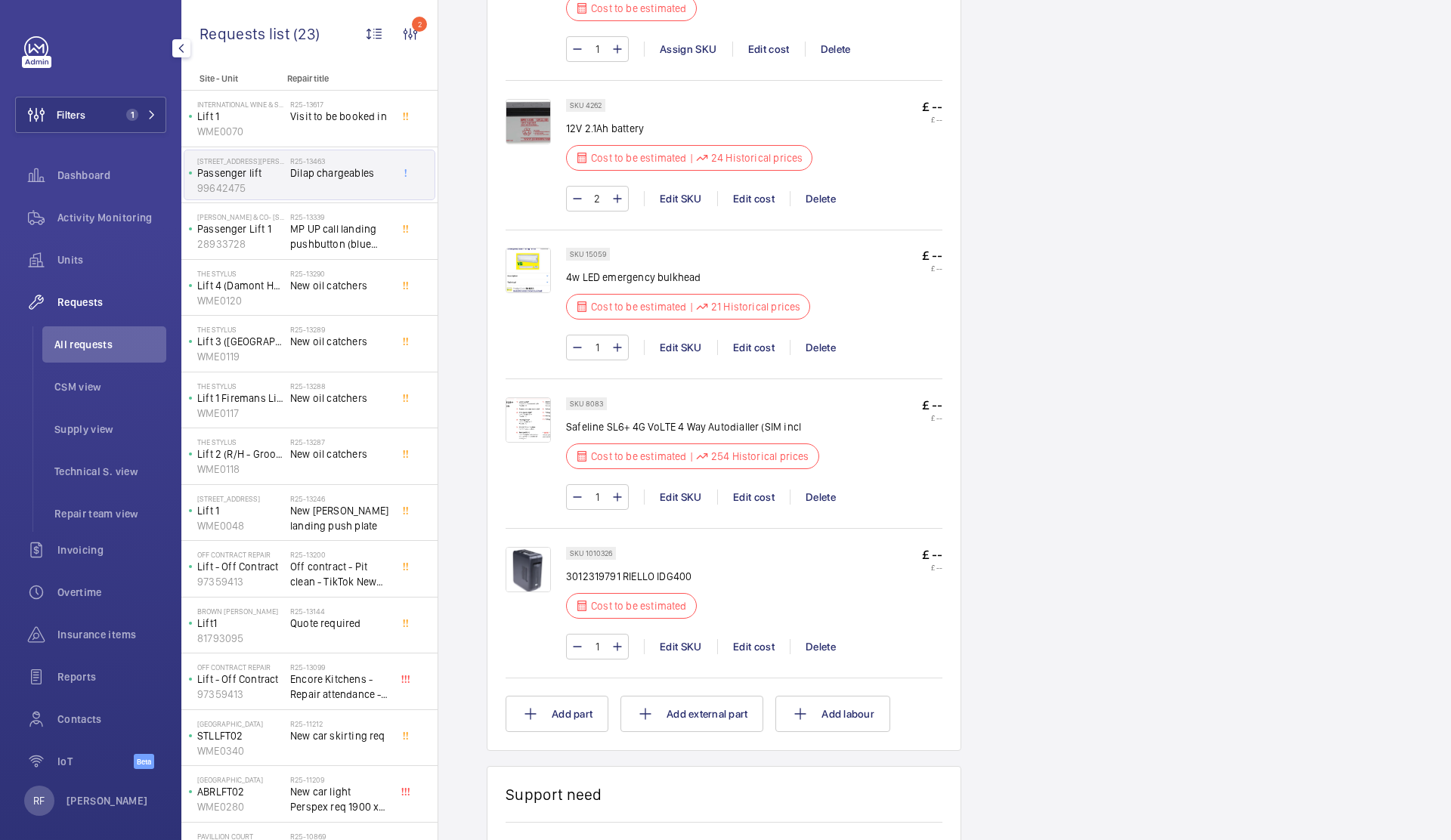
scroll to position [1920, 0]
click at [525, 568] on img at bounding box center [528, 568] width 45 height 45
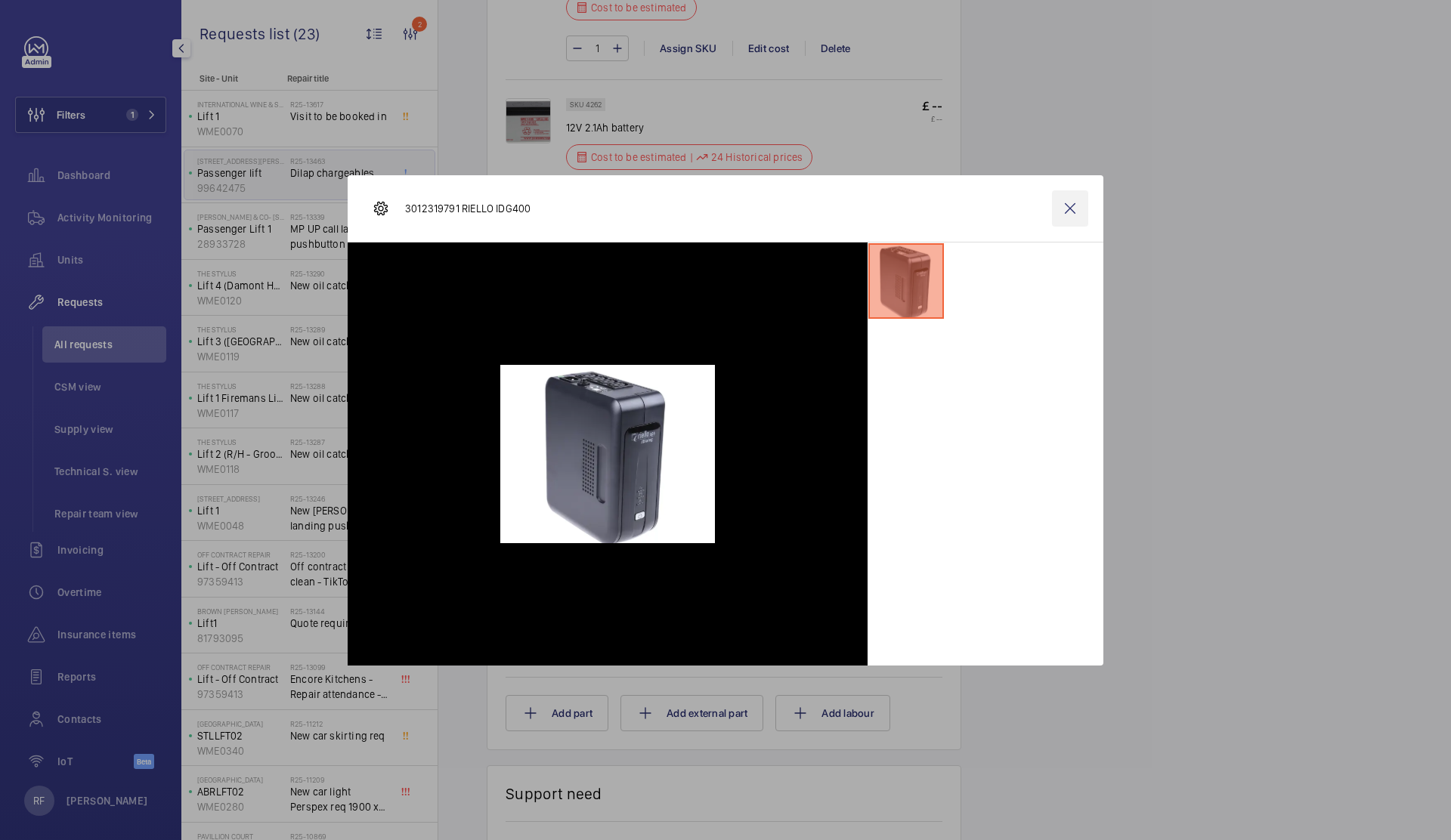
click at [1069, 209] on wm-front-icon-button at bounding box center [1070, 209] width 37 height 37
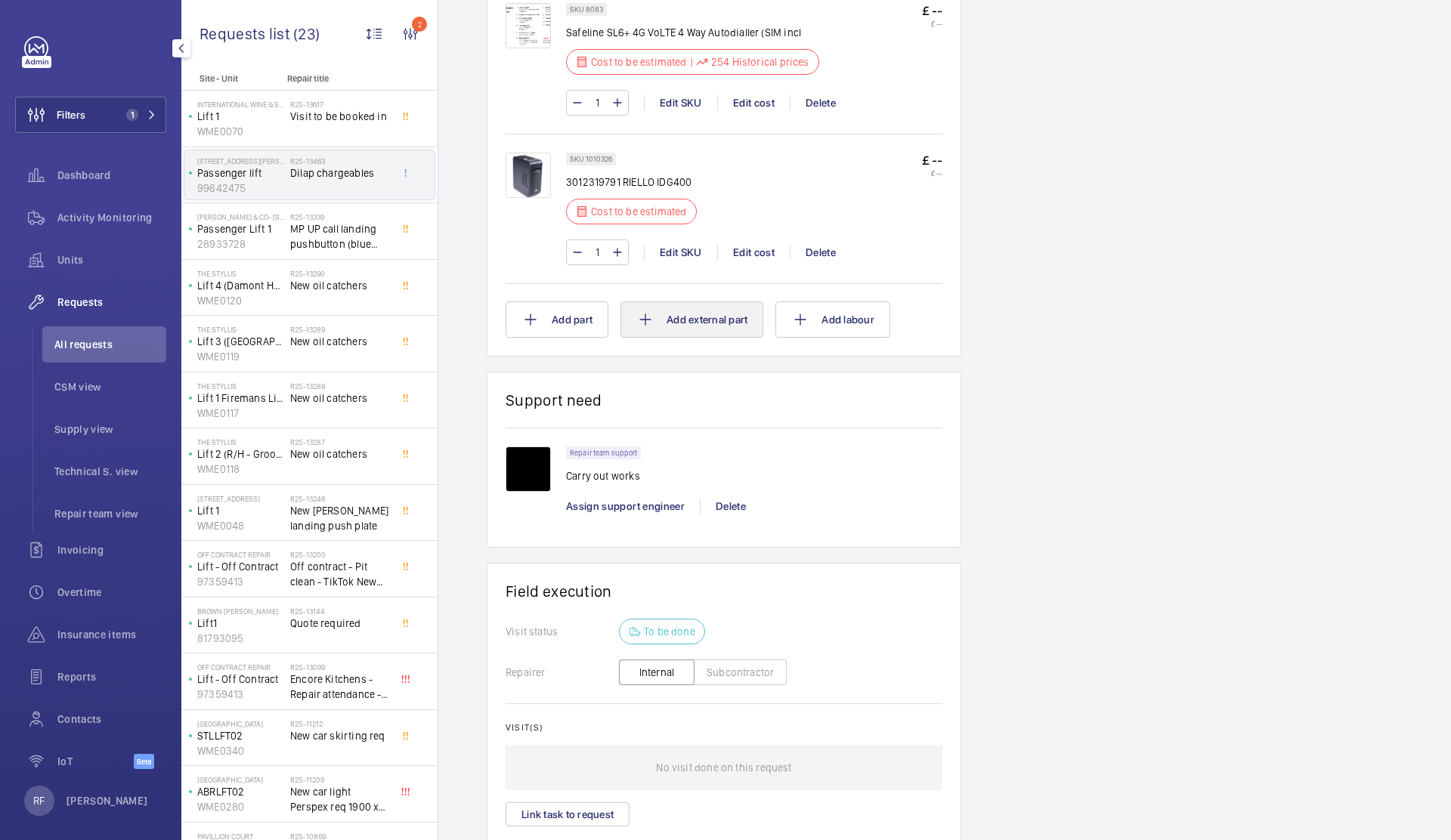
scroll to position [2436, 0]
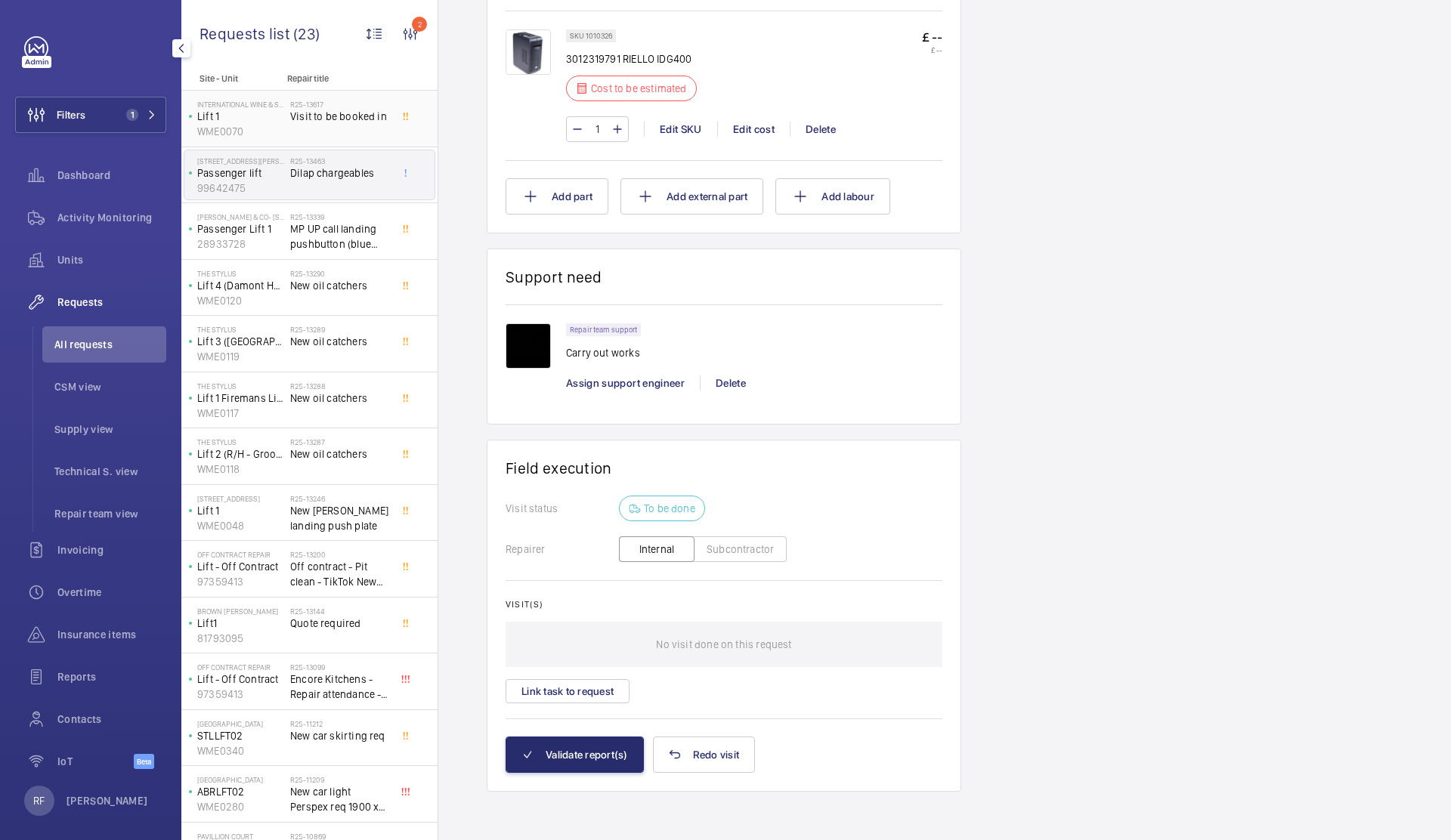
click at [308, 119] on span "Visit to be booked in" at bounding box center [340, 117] width 100 height 15
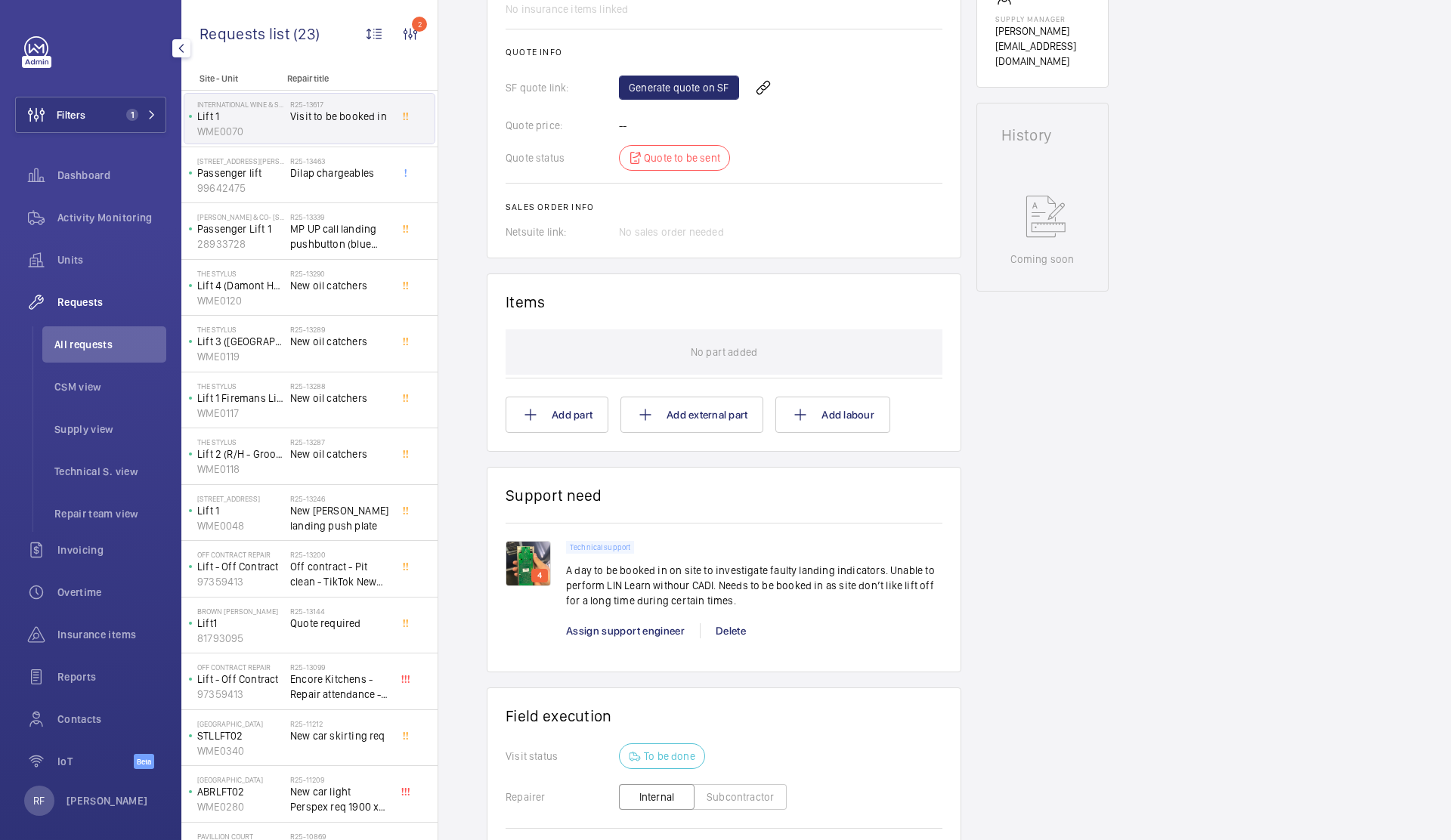
scroll to position [641, 0]
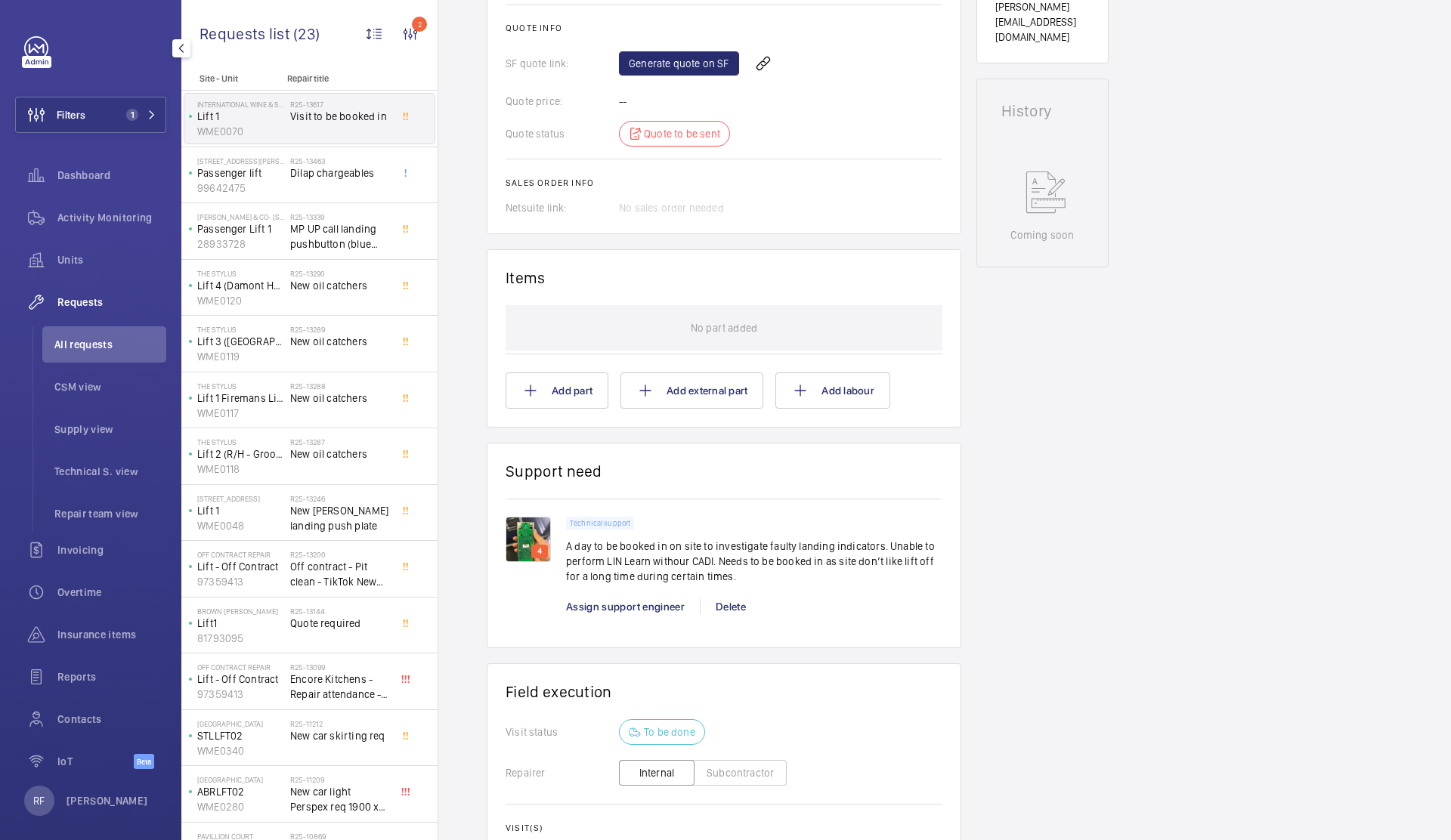
click at [531, 544] on div "4" at bounding box center [539, 551] width 16 height 13
click at [528, 516] on img at bounding box center [528, 538] width 45 height 45
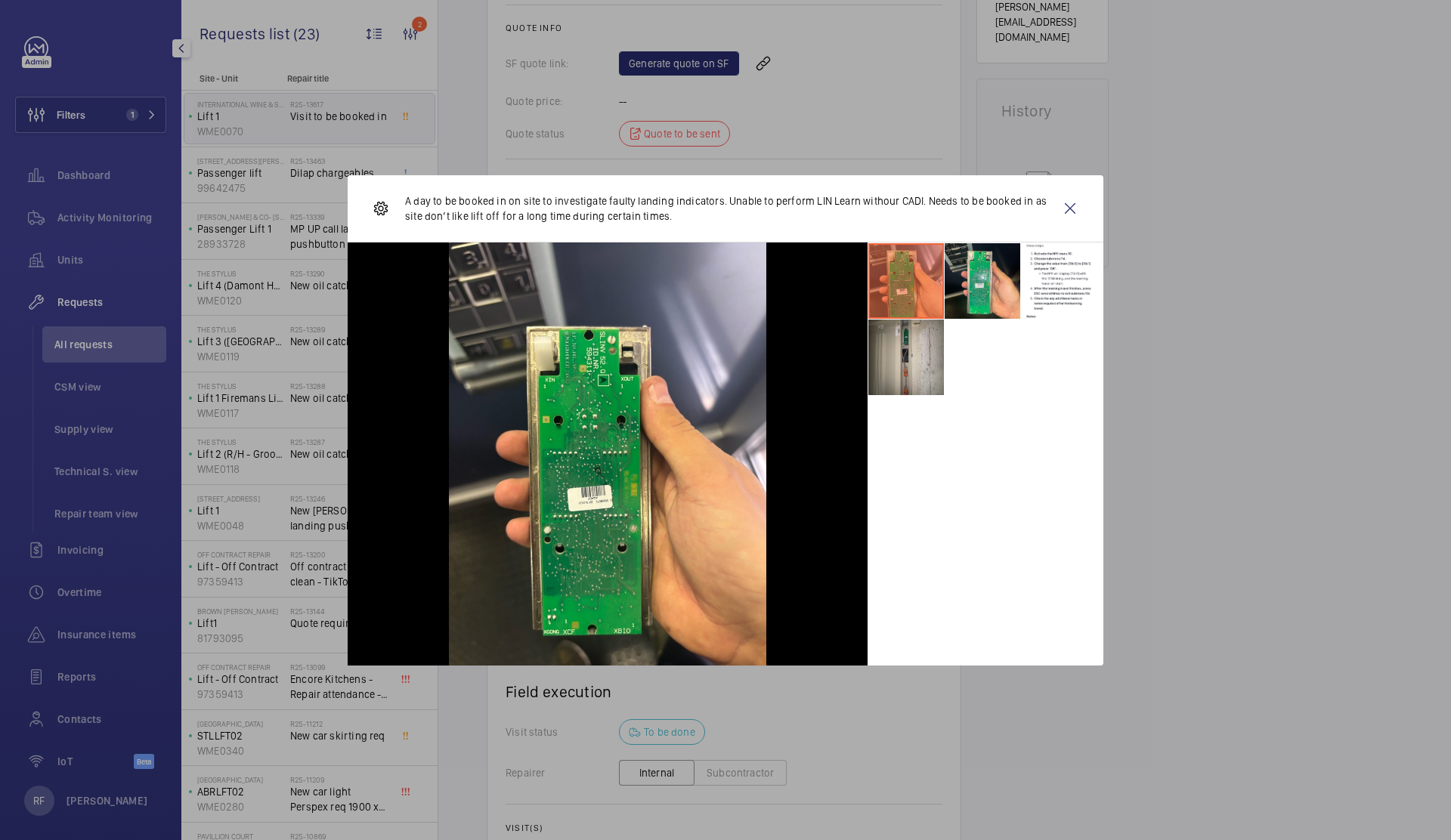
click at [896, 376] on li at bounding box center [906, 357] width 75 height 75
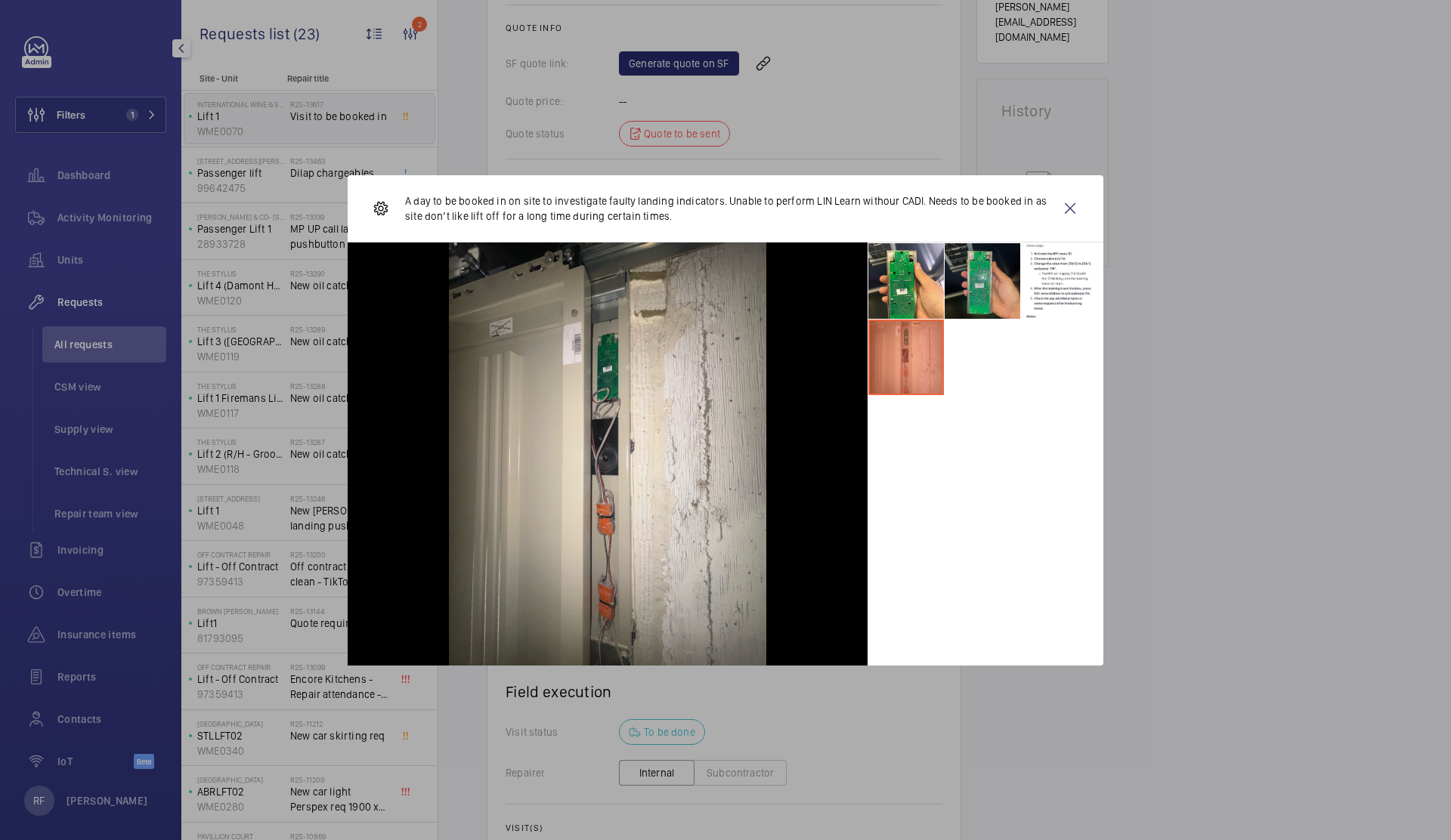
click at [1003, 273] on li at bounding box center [982, 281] width 75 height 75
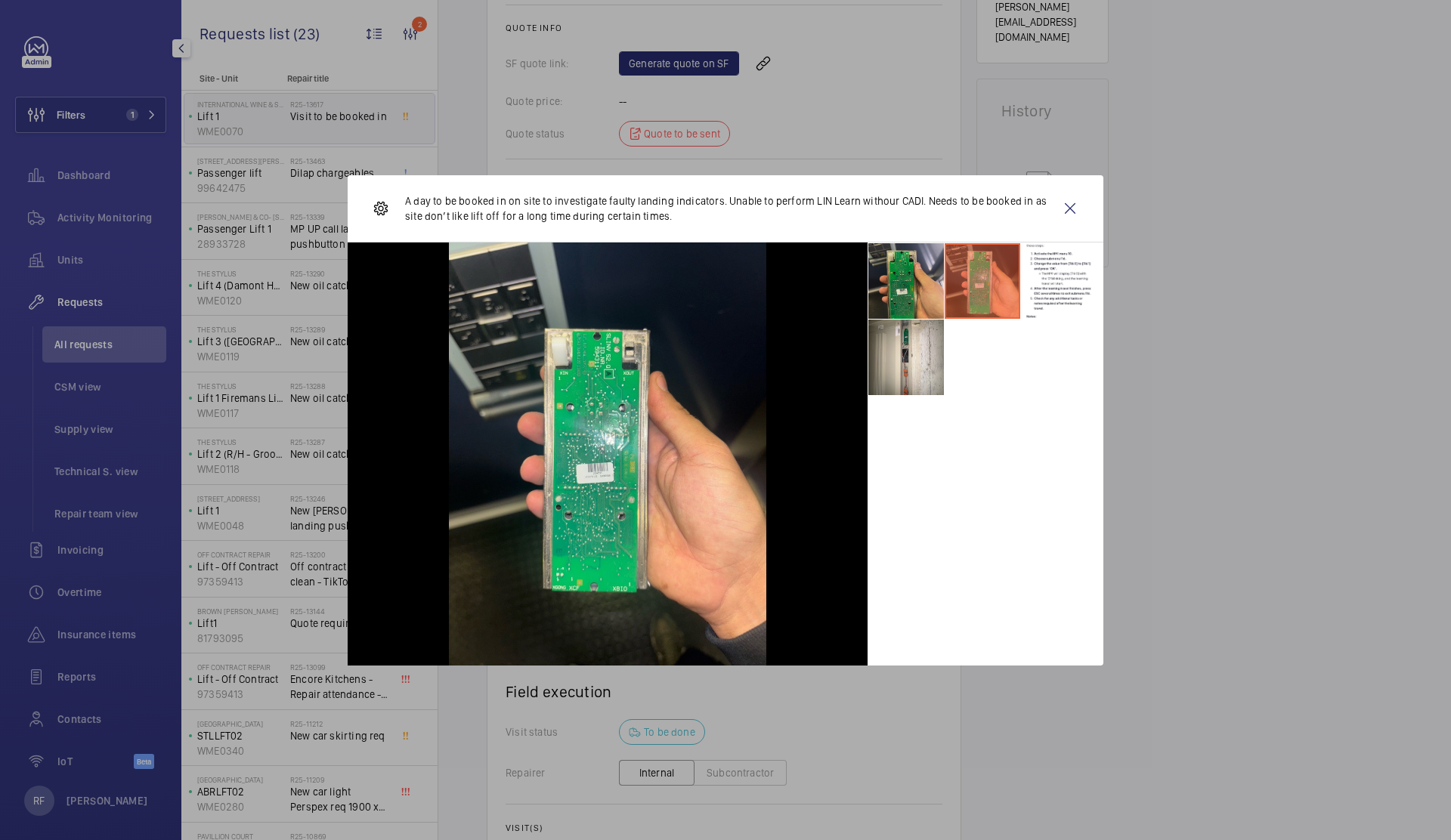
click at [924, 272] on li at bounding box center [906, 281] width 75 height 75
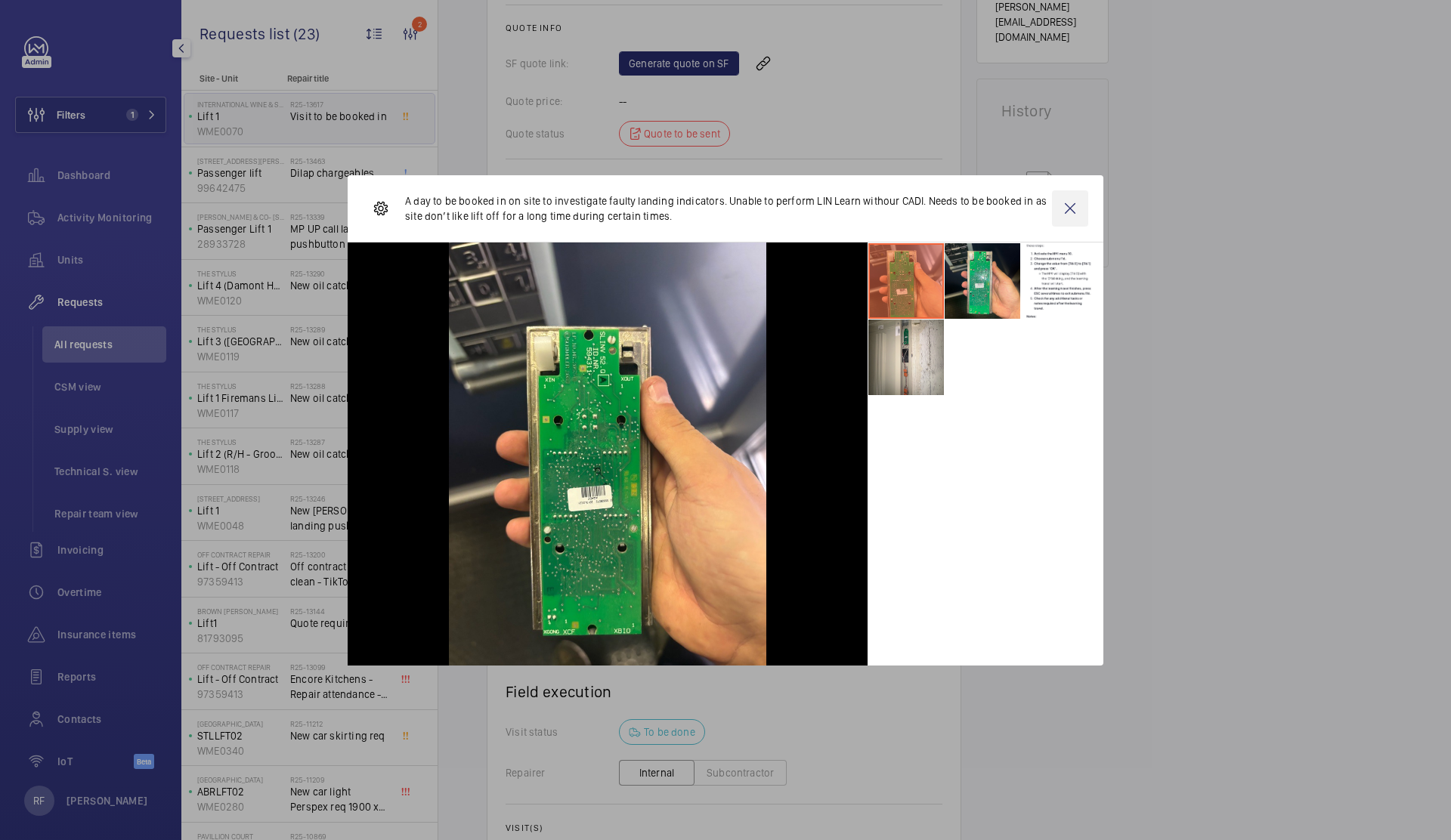
click at [1072, 206] on wm-front-icon-button at bounding box center [1070, 209] width 37 height 37
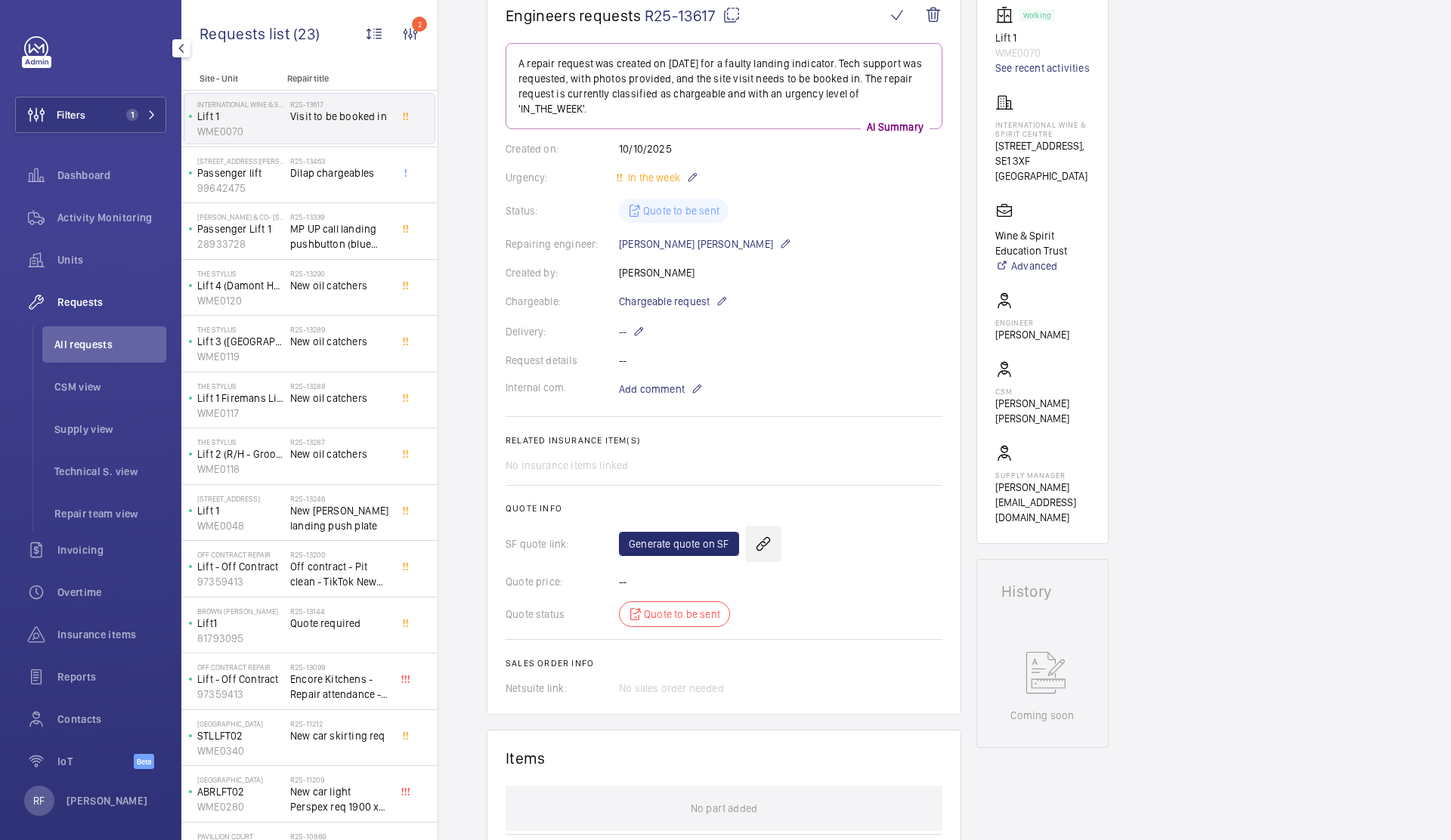
scroll to position [0, 0]
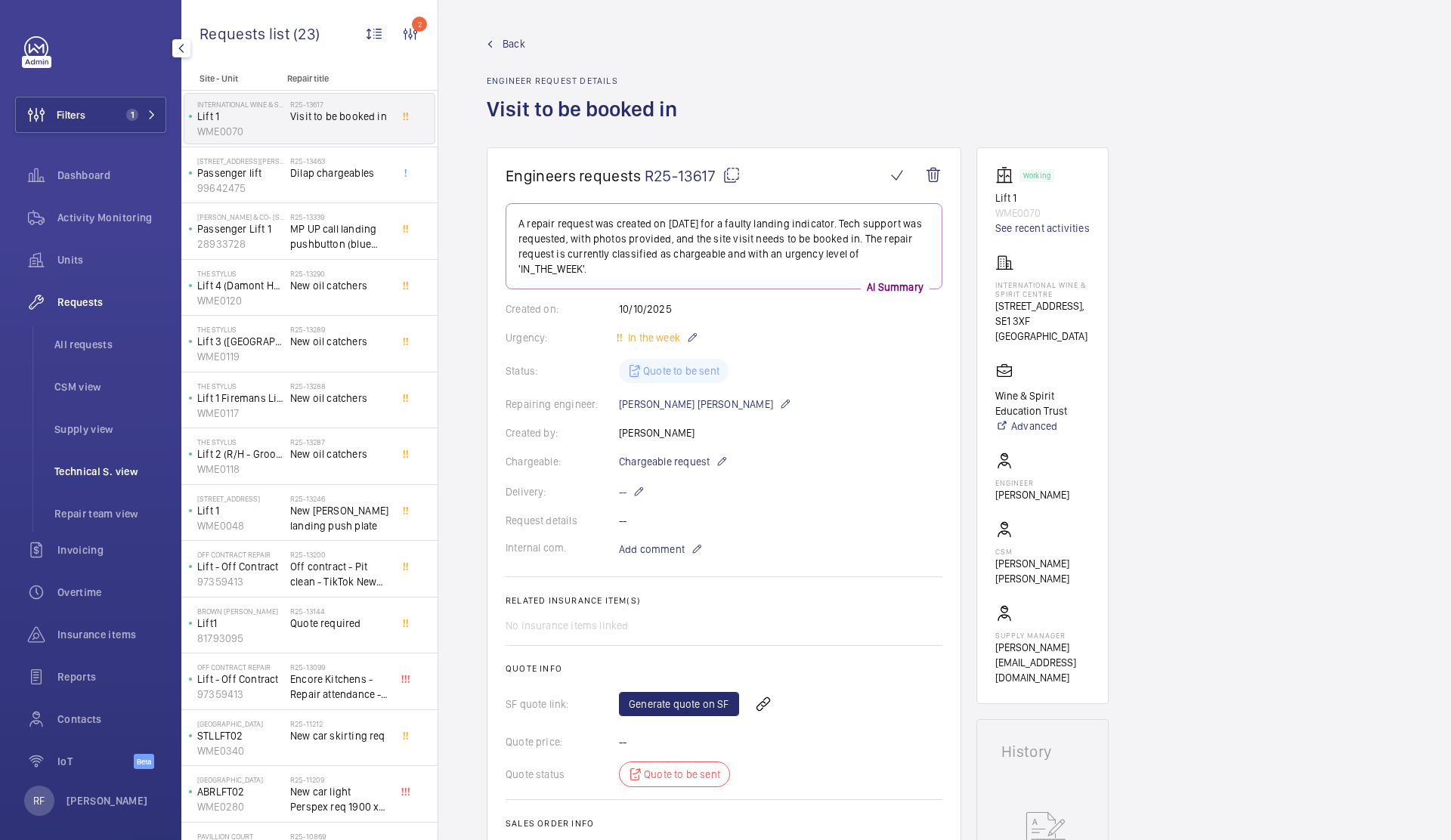
click at [97, 478] on span "Technical S. view" at bounding box center [110, 472] width 112 height 15
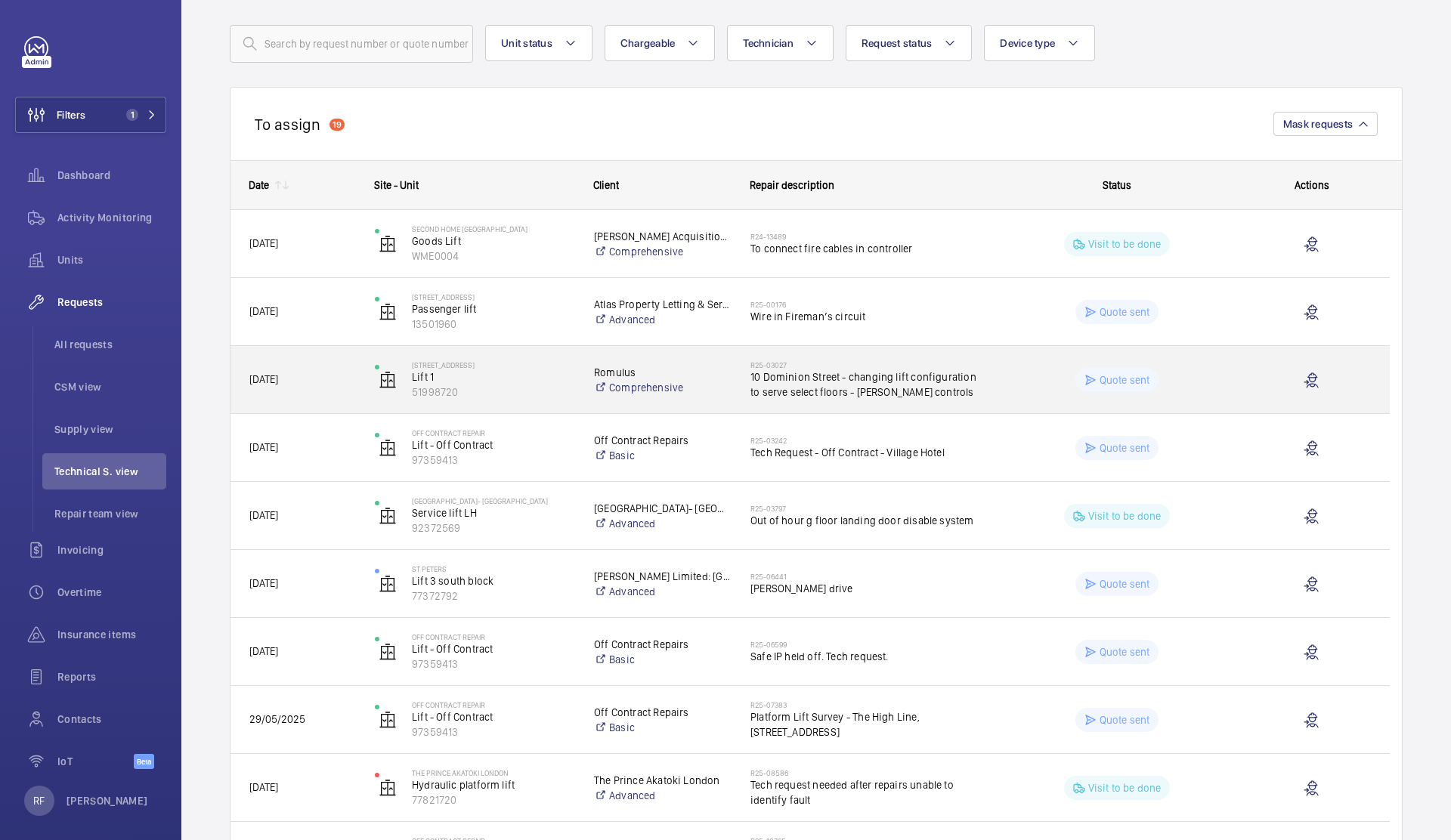
scroll to position [86, 0]
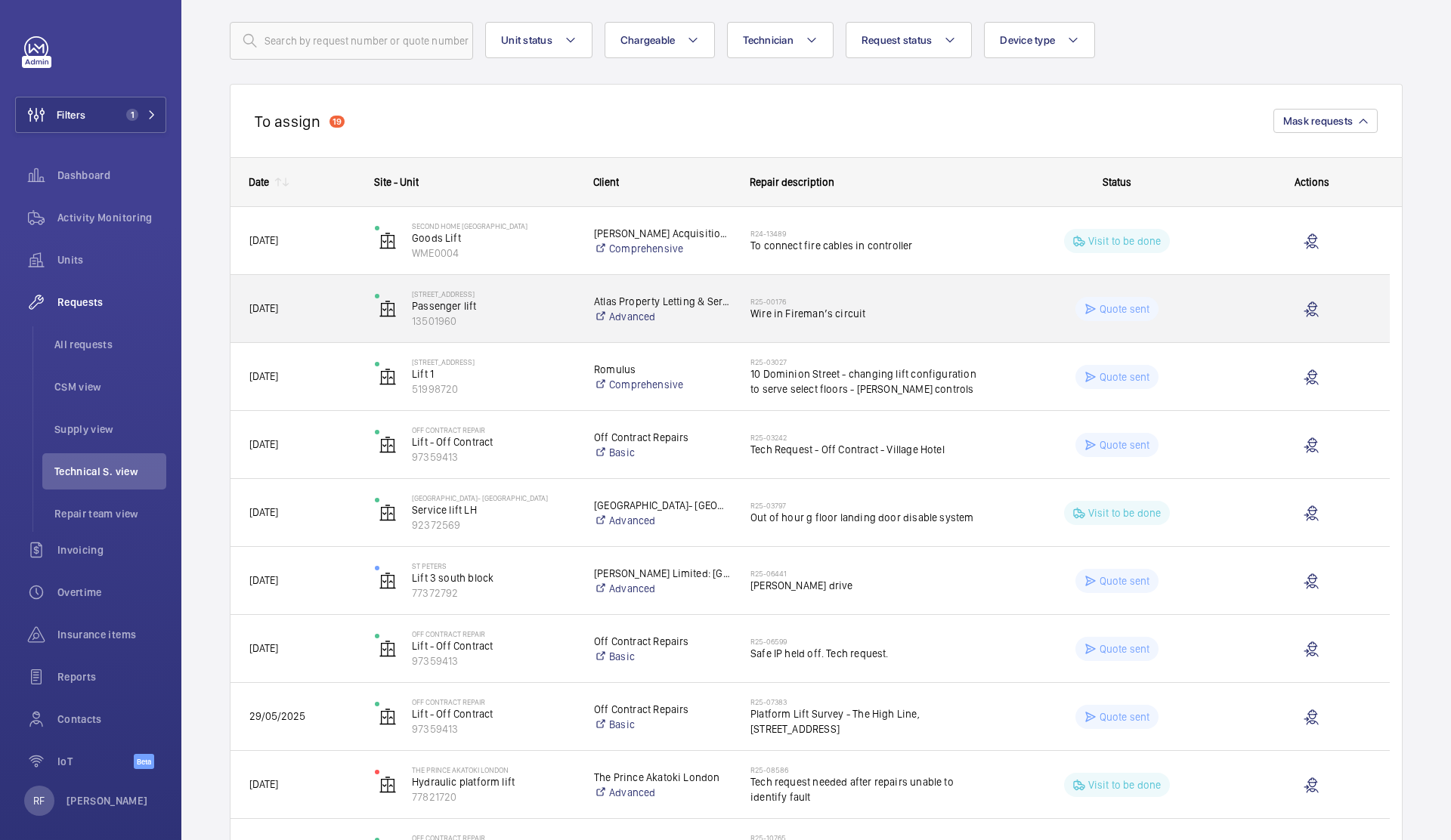
click at [967, 306] on span "Wire in Fireman’s circuit" at bounding box center [866, 314] width 231 height 15
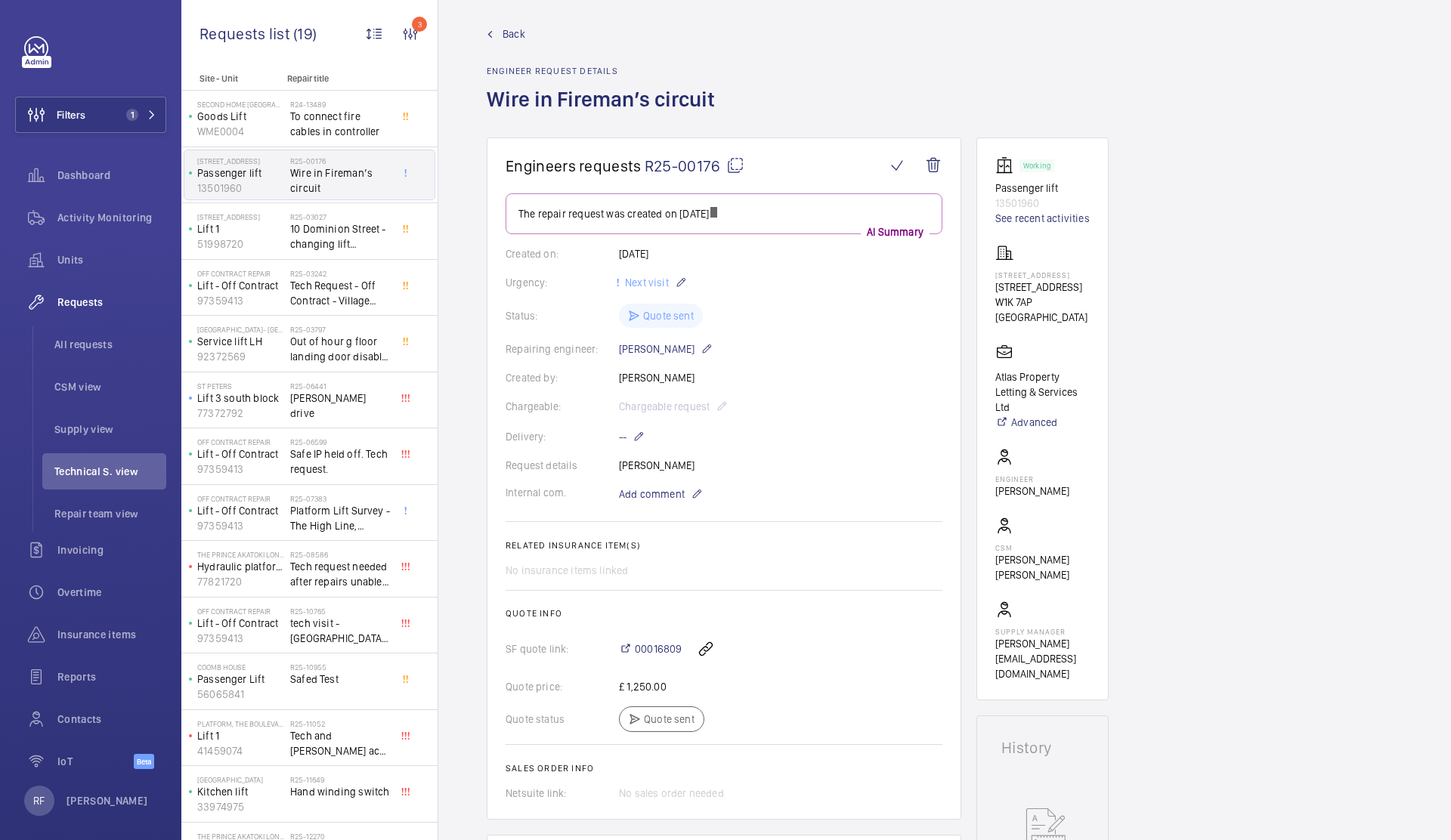
scroll to position [155, 0]
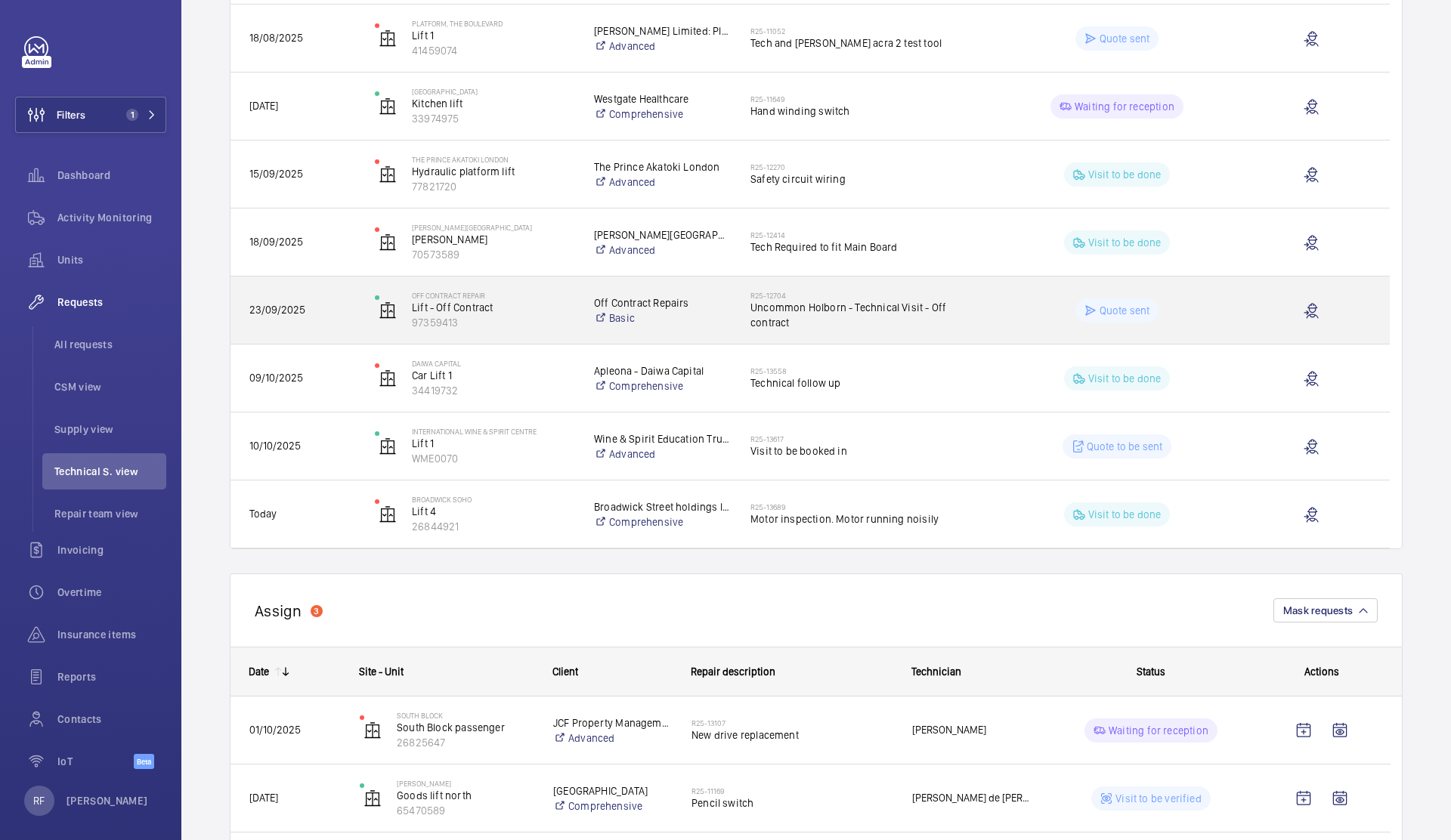
scroll to position [1034, 0]
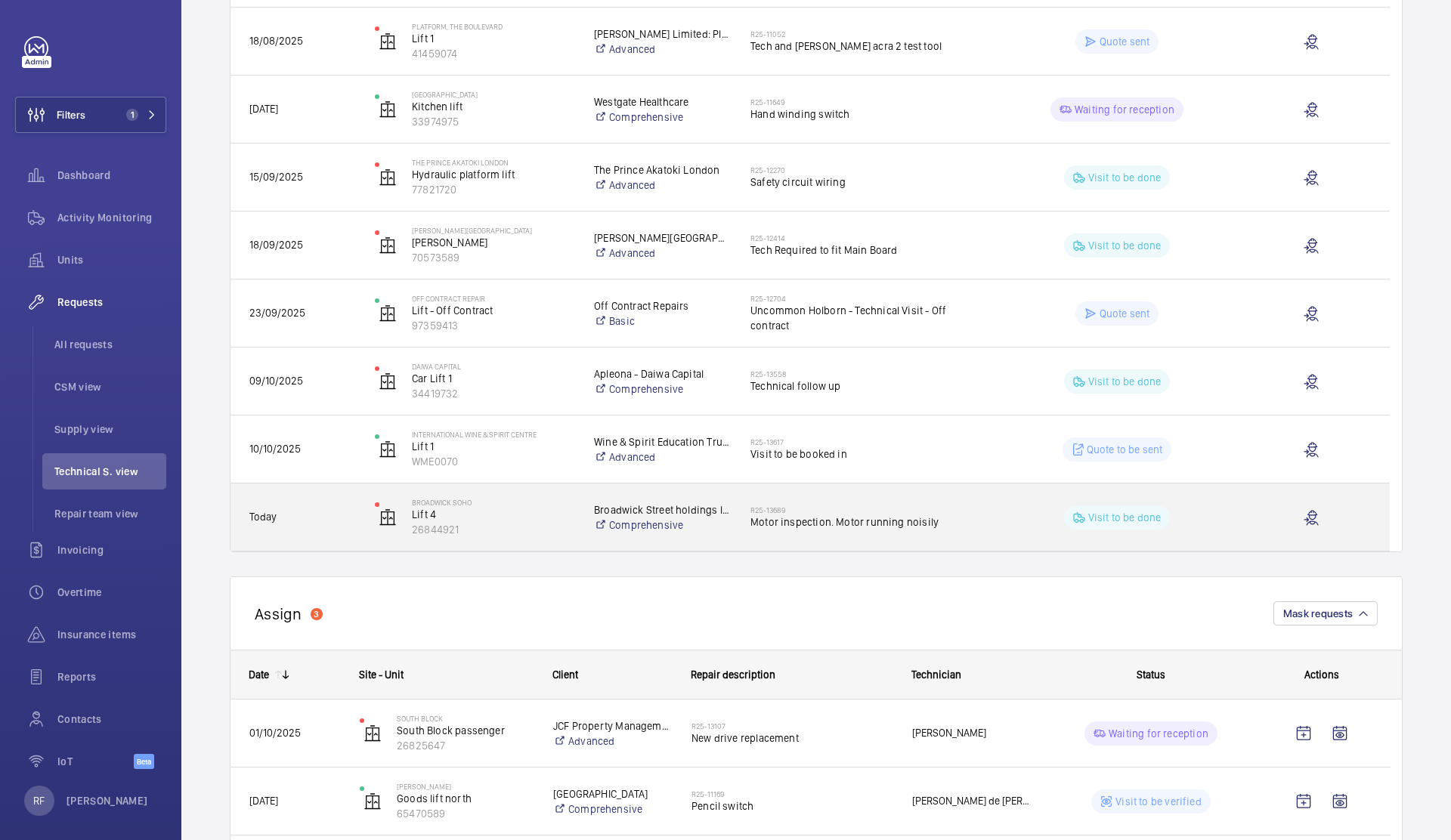
click at [1009, 519] on wm-front-pills-cell "Visit to be done" at bounding box center [1117, 517] width 231 height 24
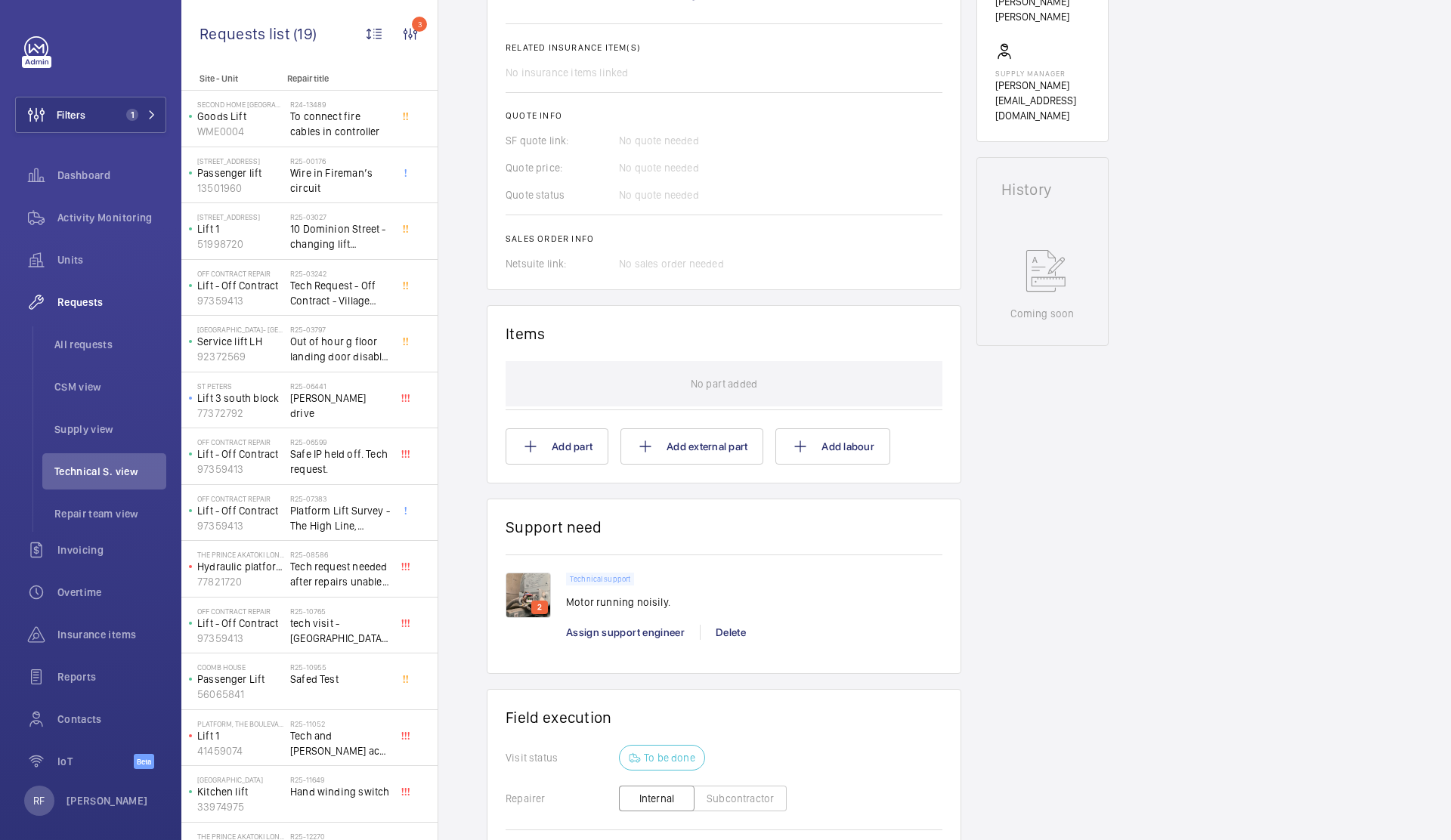
scroll to position [422, 0]
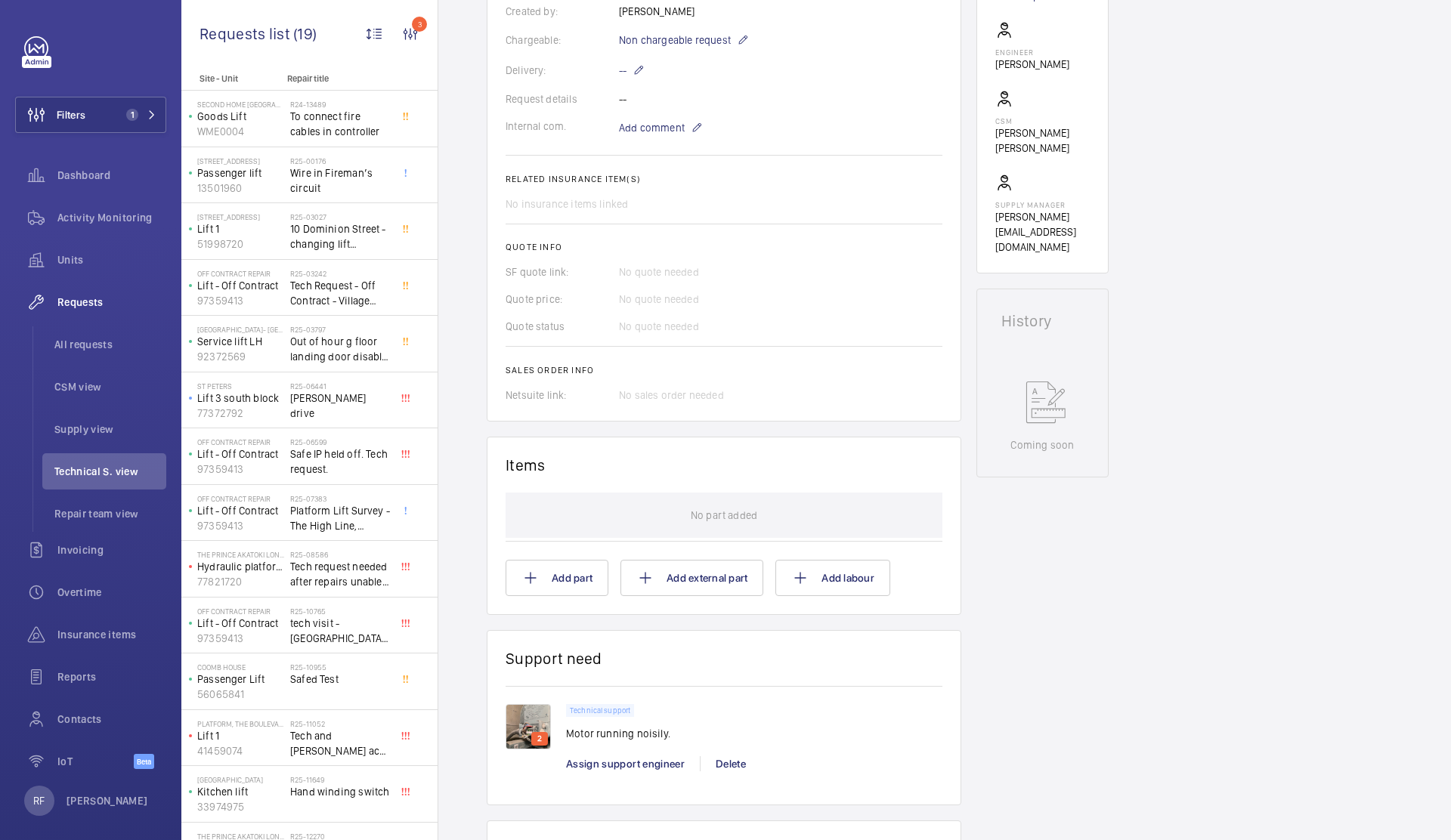
click at [520, 720] on img at bounding box center [528, 726] width 45 height 45
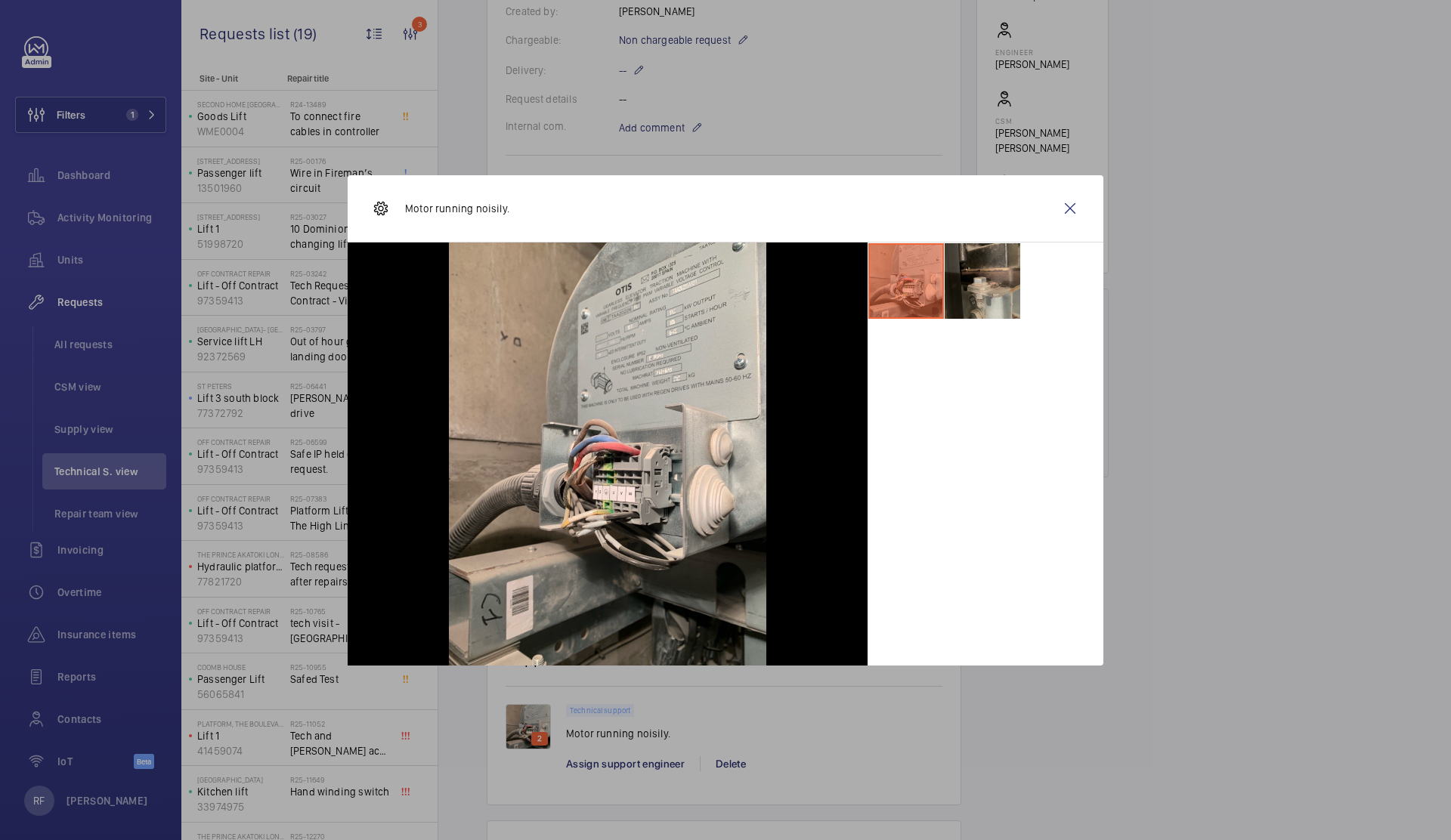
click at [969, 293] on li at bounding box center [982, 281] width 75 height 75
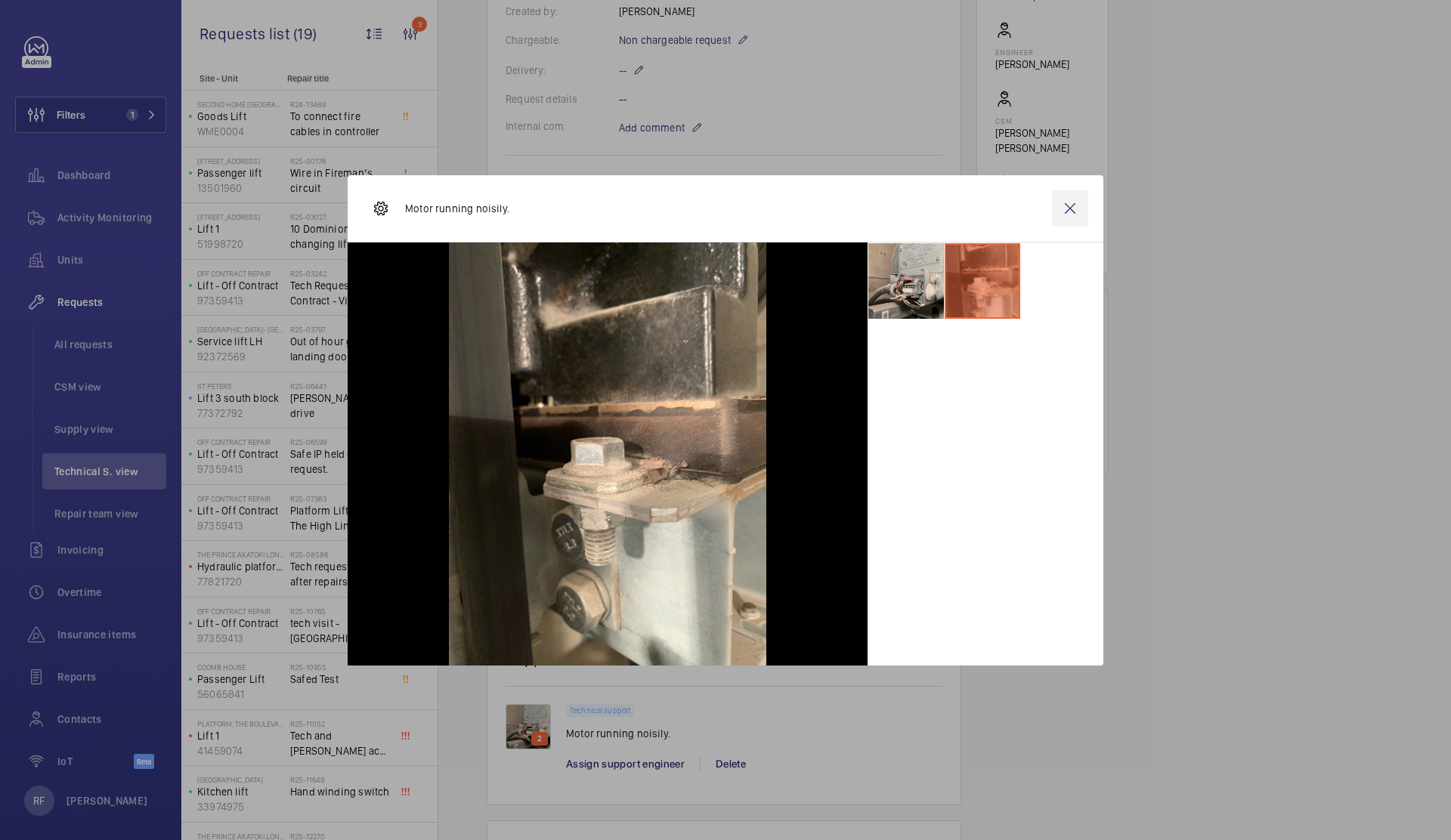
click at [1069, 212] on wm-front-icon-button at bounding box center [1070, 209] width 37 height 37
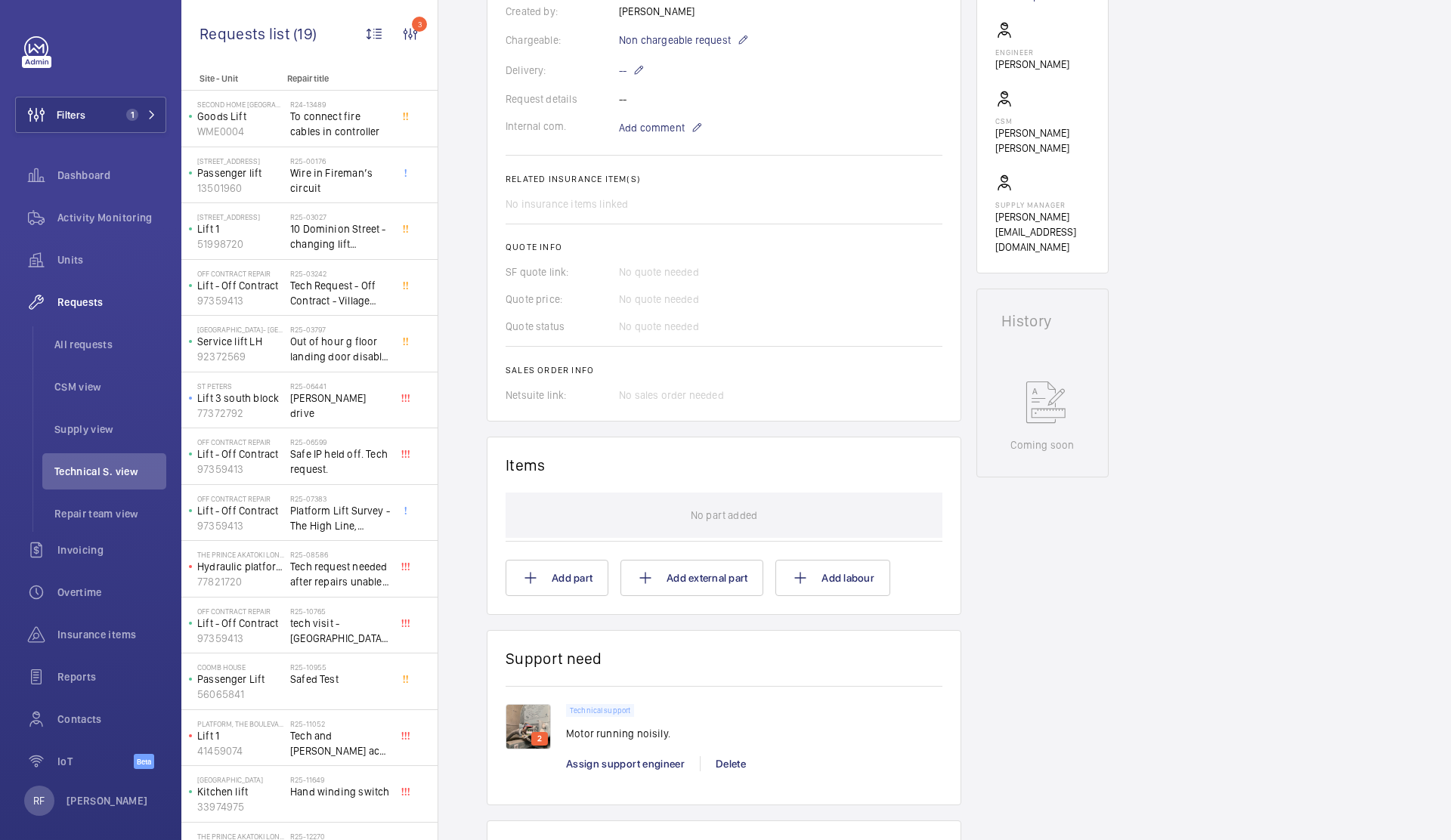
scroll to position [36, 0]
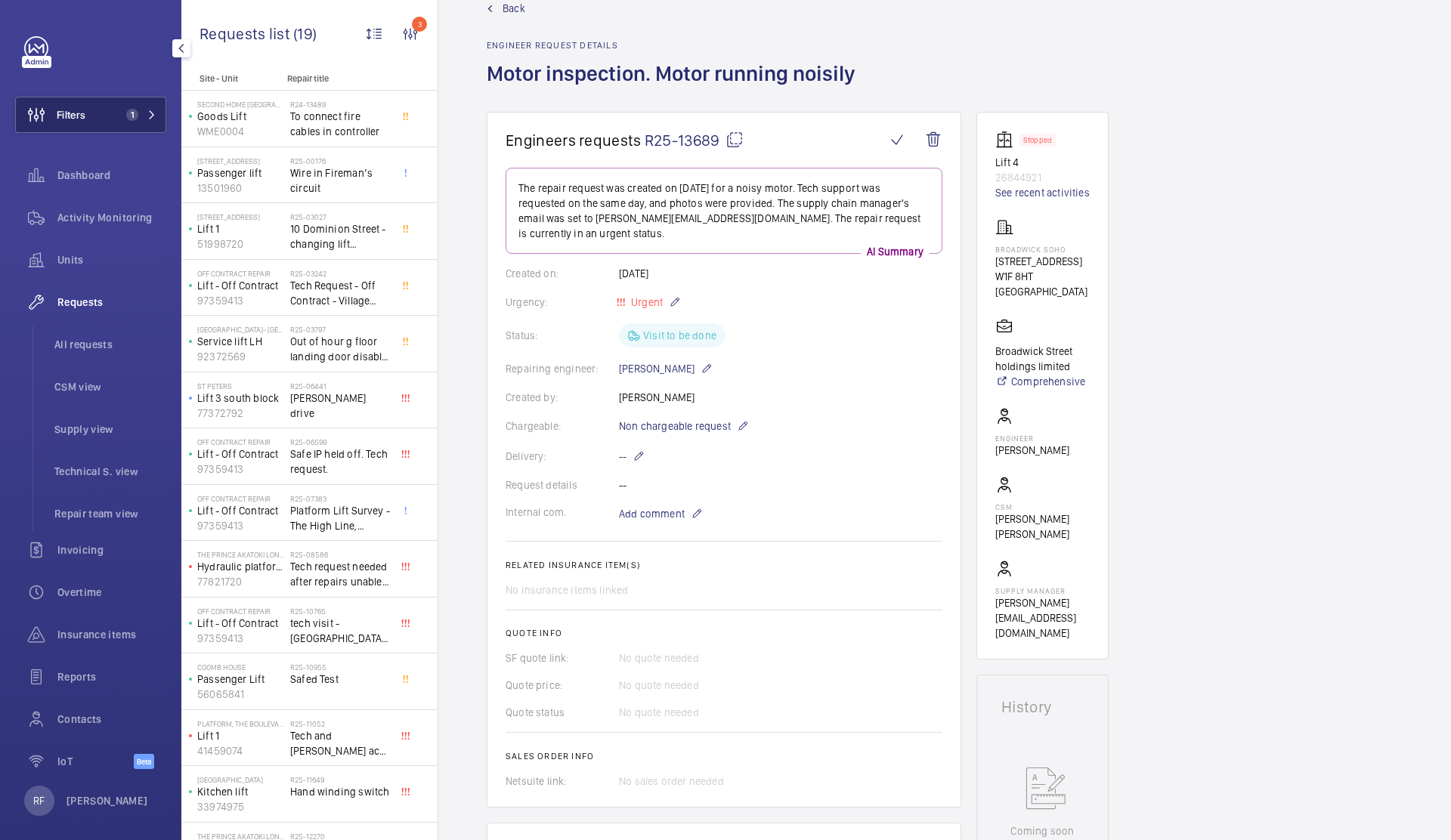
click at [149, 118] on button "Filters 1" at bounding box center [91, 115] width 151 height 37
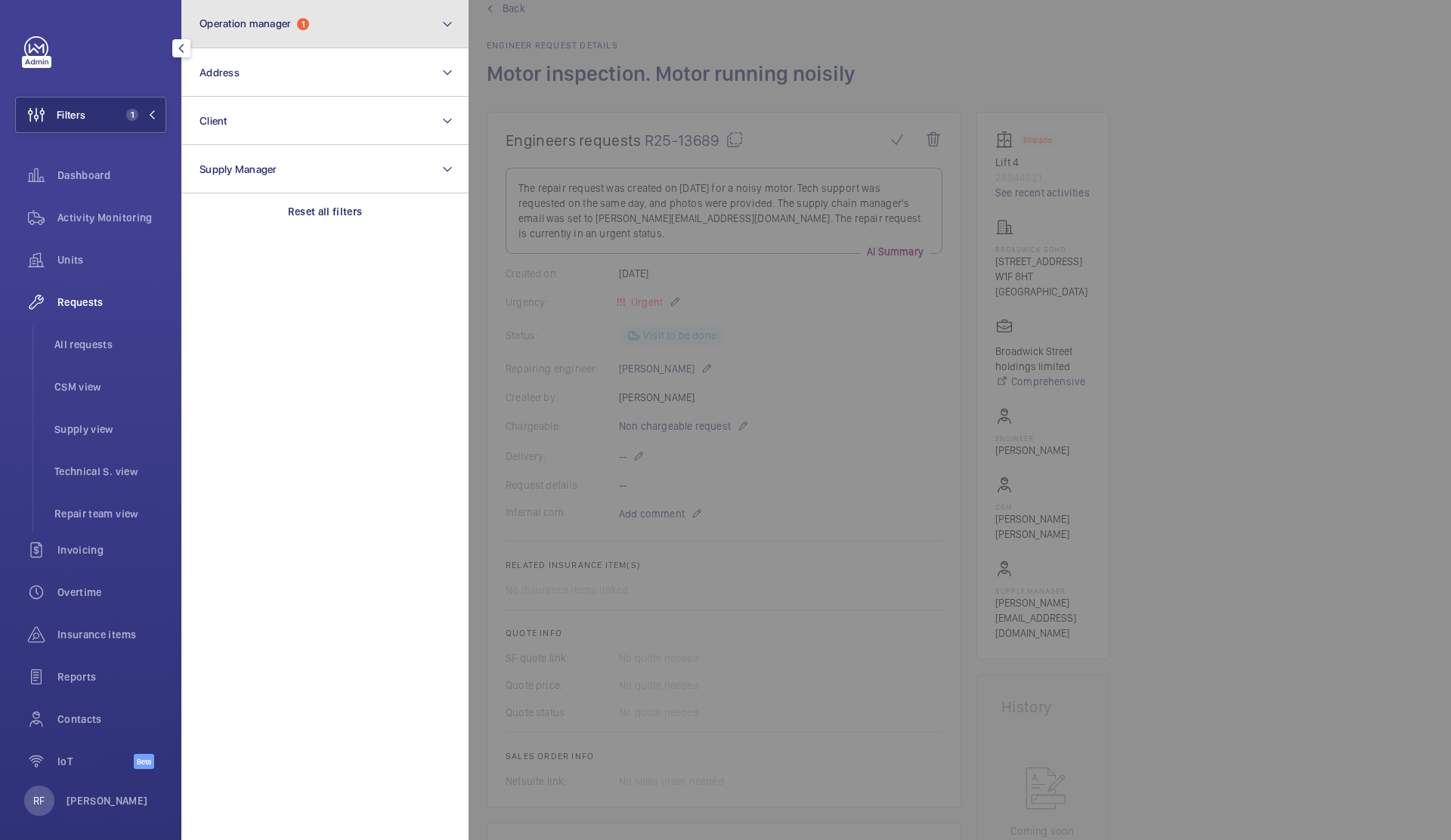
click at [254, 15] on button "Operation manager 1" at bounding box center [325, 24] width 287 height 48
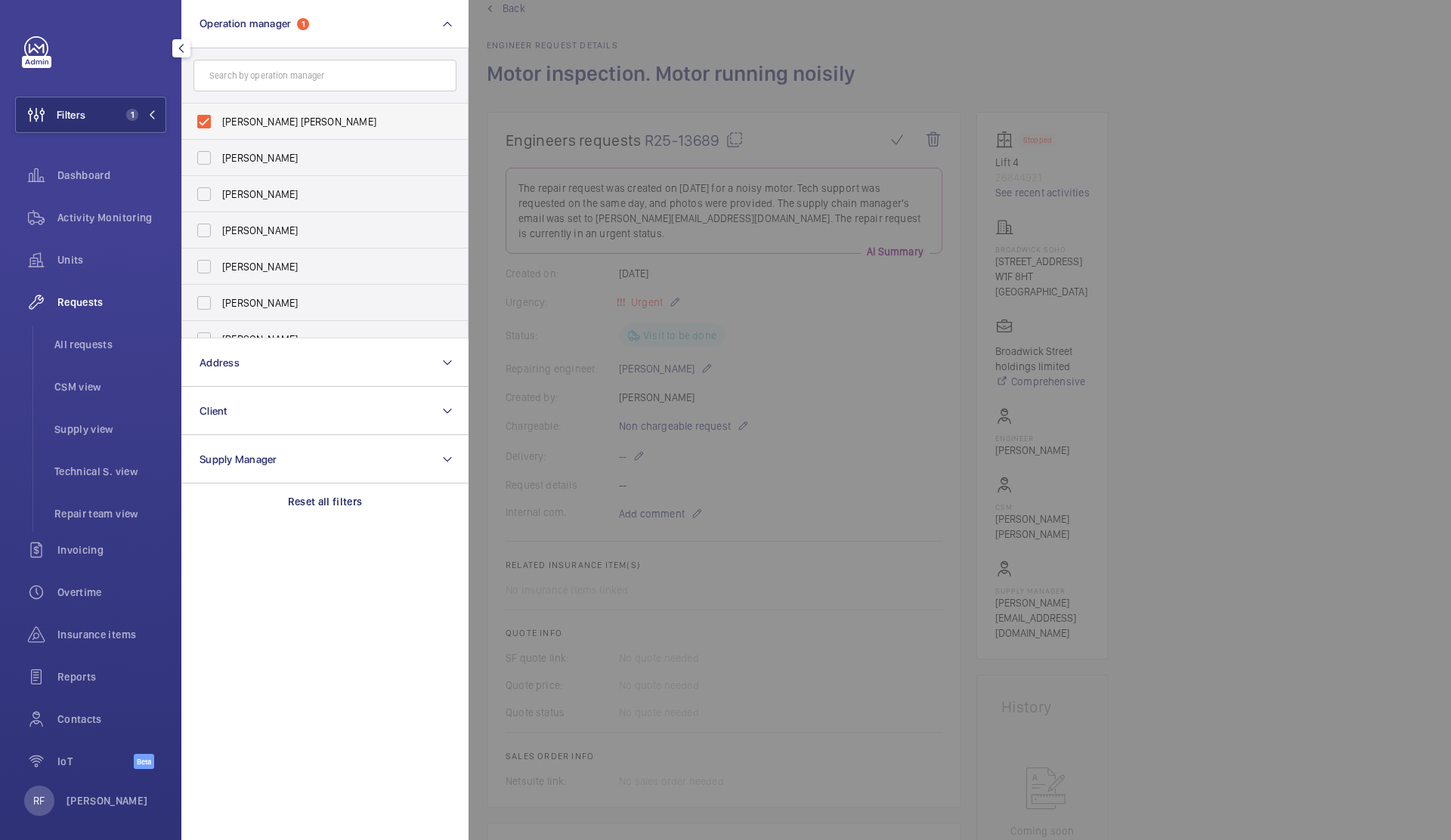
click at [233, 127] on span "[PERSON_NAME] [PERSON_NAME]" at bounding box center [327, 121] width 208 height 15
click at [219, 127] on input "[PERSON_NAME] [PERSON_NAME]" at bounding box center [203, 121] width 30 height 30
checkbox input "false"
click at [564, 72] on div at bounding box center [1194, 420] width 1451 height 840
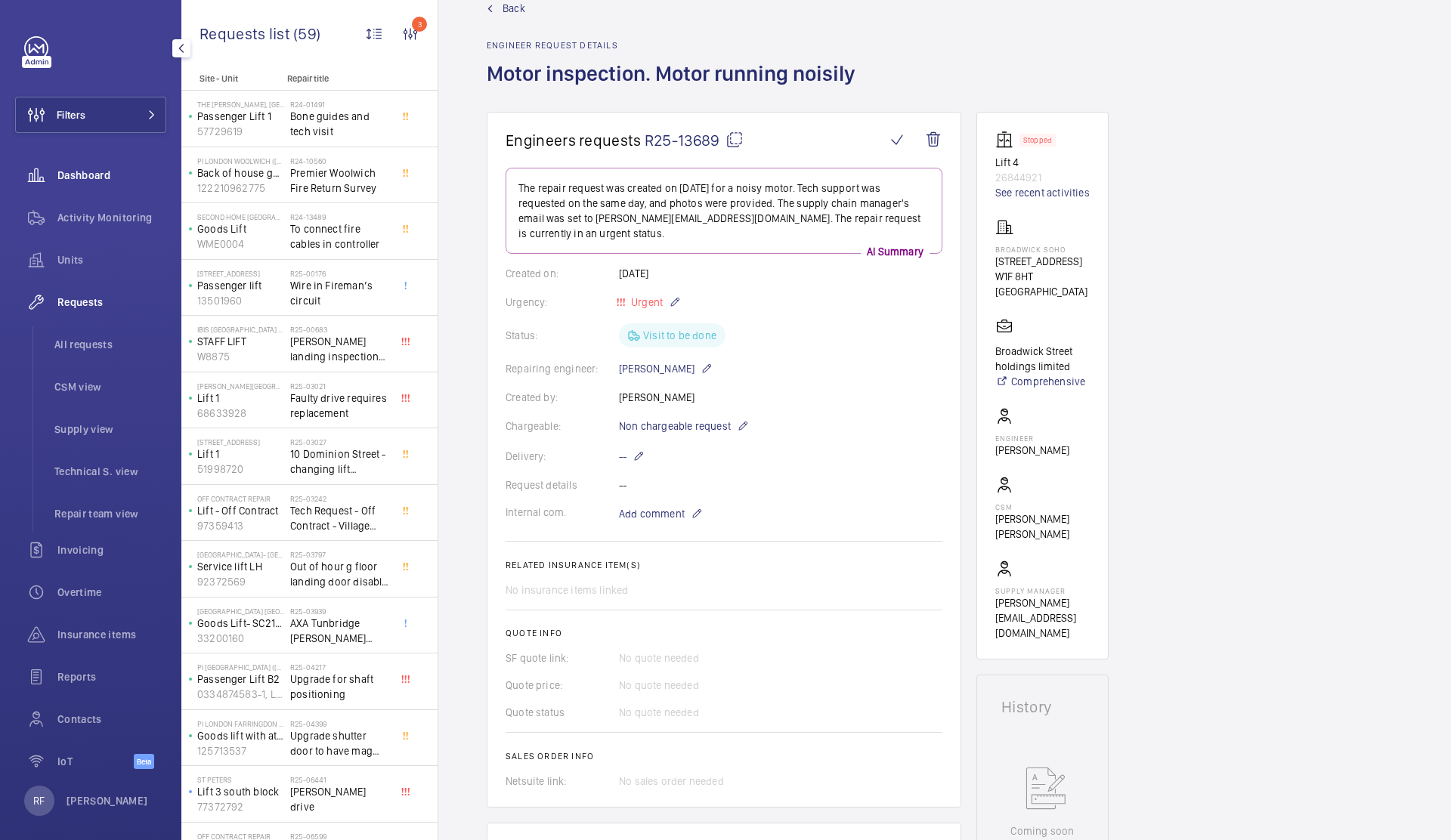
click at [123, 158] on div "Dashboard" at bounding box center [91, 175] width 151 height 37
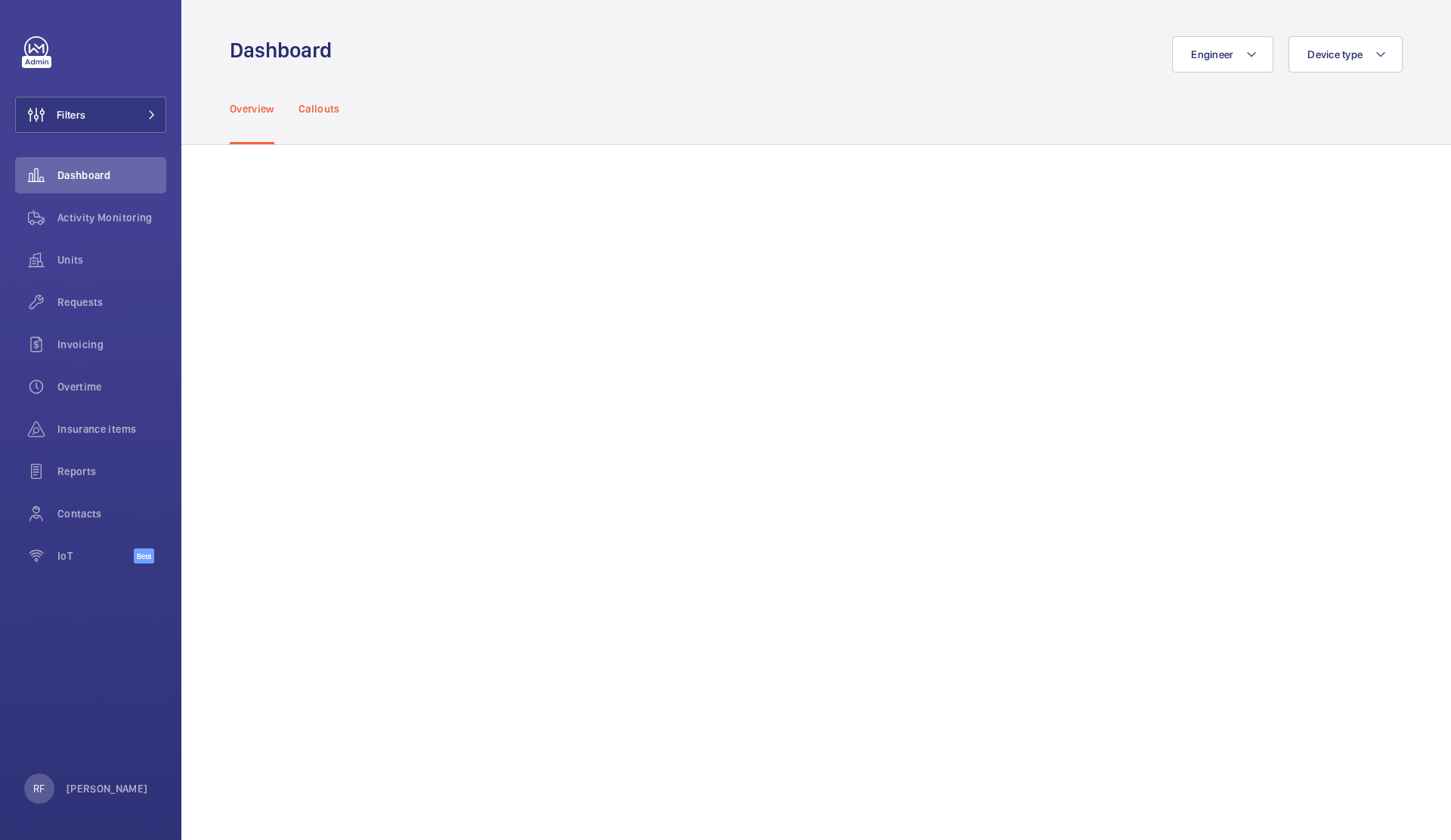
click at [309, 111] on p "Callouts" at bounding box center [319, 109] width 41 height 15
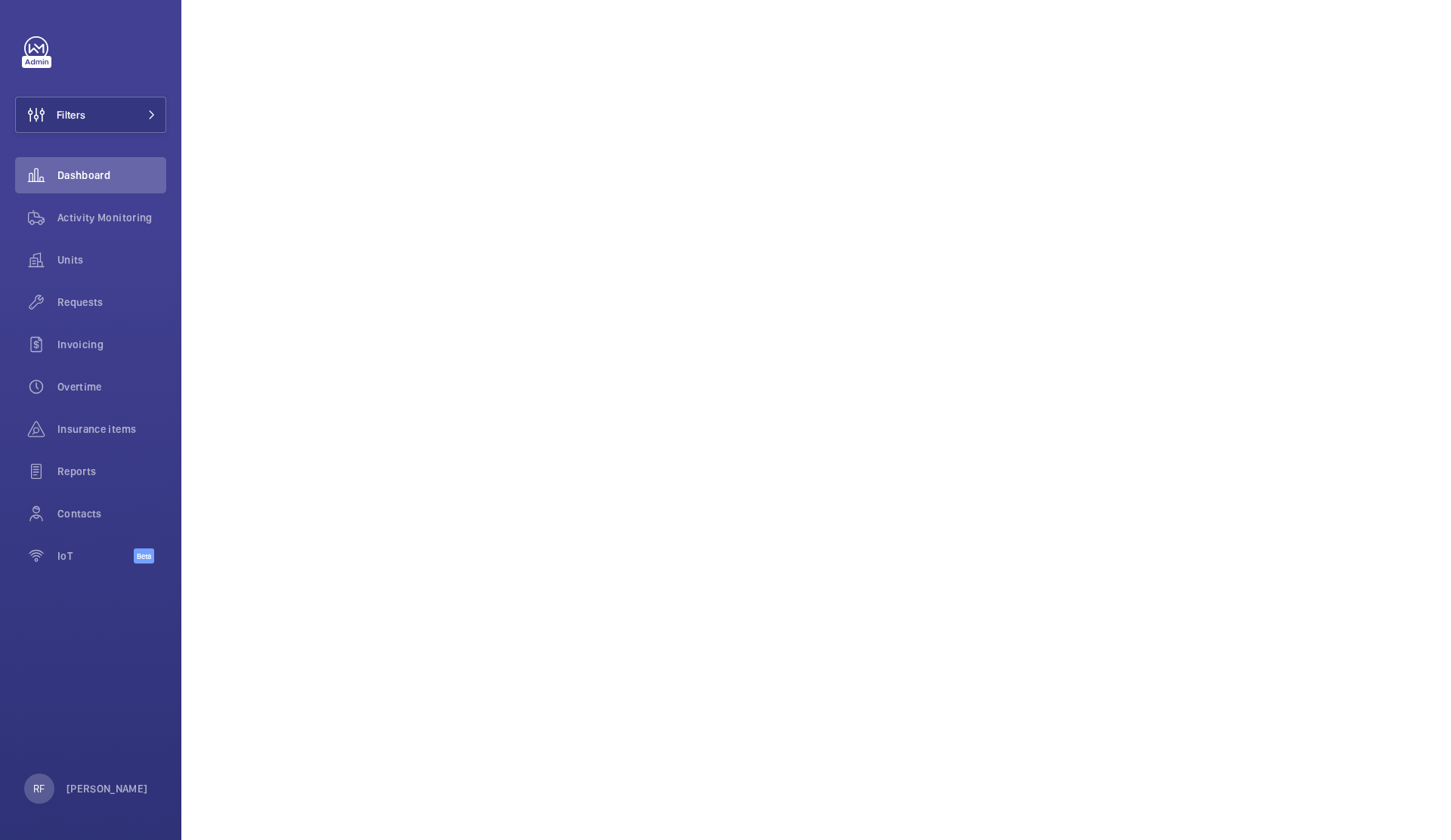
scroll to position [213, 0]
